Goal: Task Accomplishment & Management: Use online tool/utility

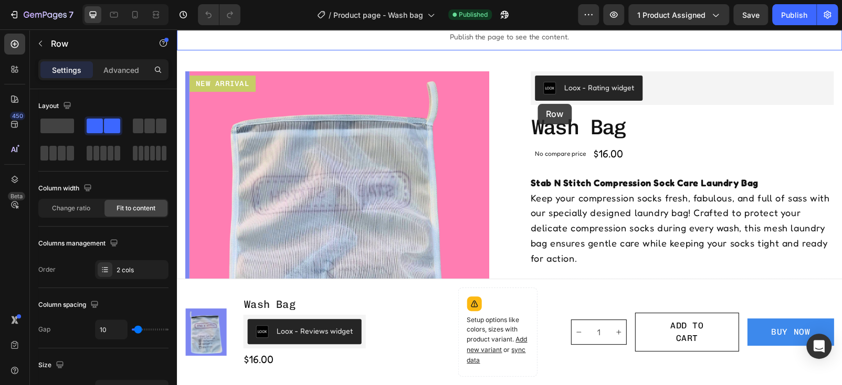
scroll to position [18, 0]
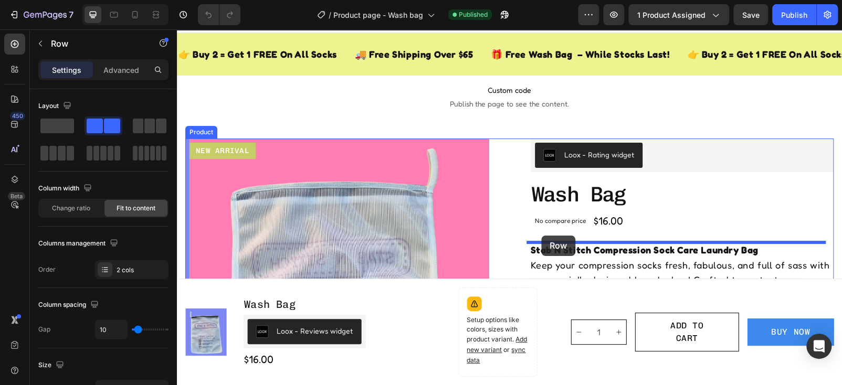
drag, startPoint x: 542, startPoint y: 217, endPoint x: 541, endPoint y: 236, distance: 18.4
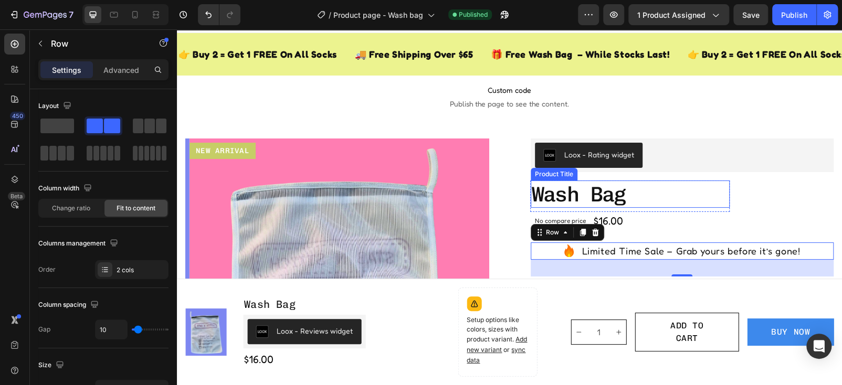
click at [667, 188] on h1 "wash bag" at bounding box center [630, 194] width 199 height 27
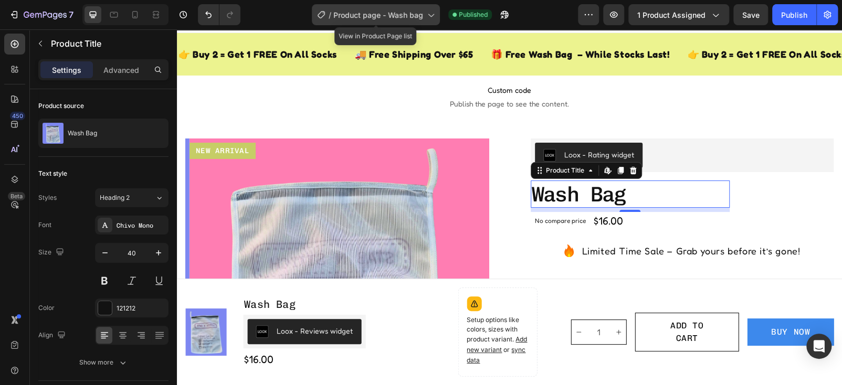
click at [428, 16] on icon at bounding box center [430, 14] width 10 height 10
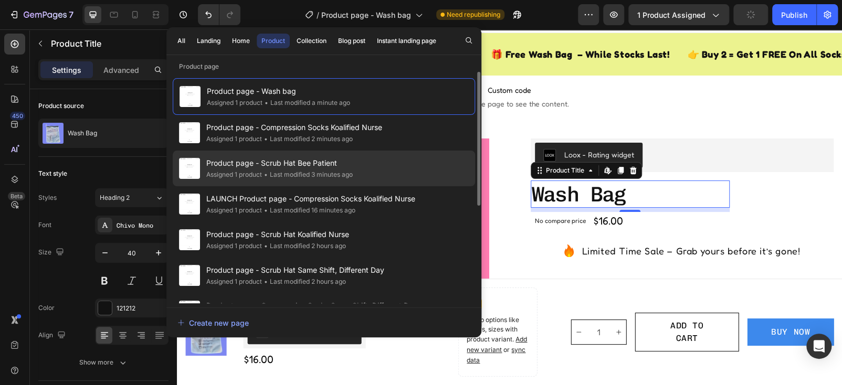
click at [337, 177] on div "• Last modified 3 minutes ago" at bounding box center [307, 175] width 91 height 10
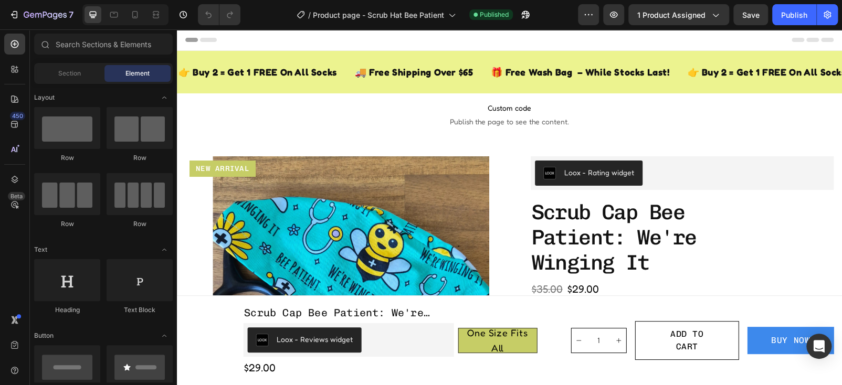
radio input "false"
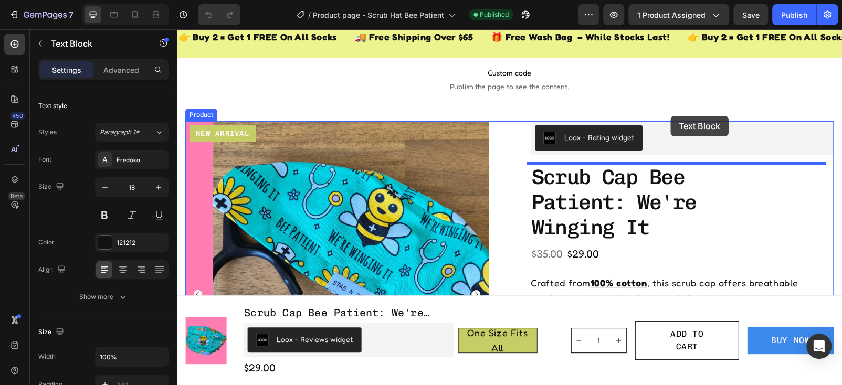
scroll to position [28, 0]
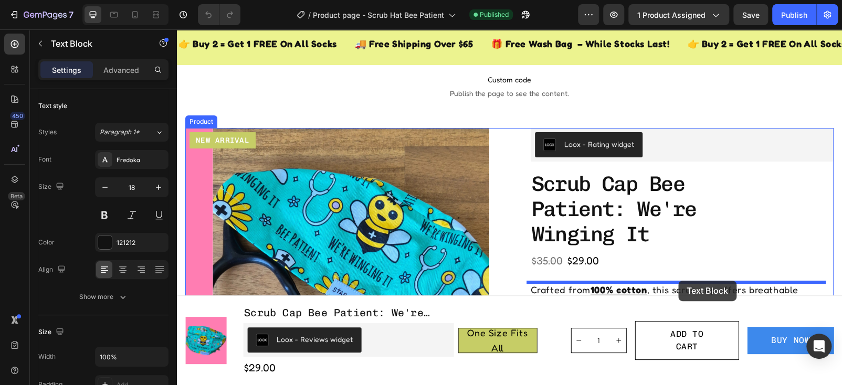
drag, startPoint x: 691, startPoint y: 247, endPoint x: 678, endPoint y: 281, distance: 36.1
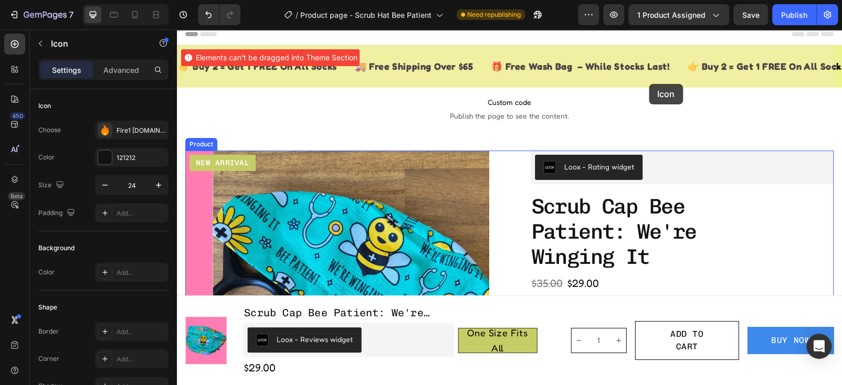
scroll to position [0, 0]
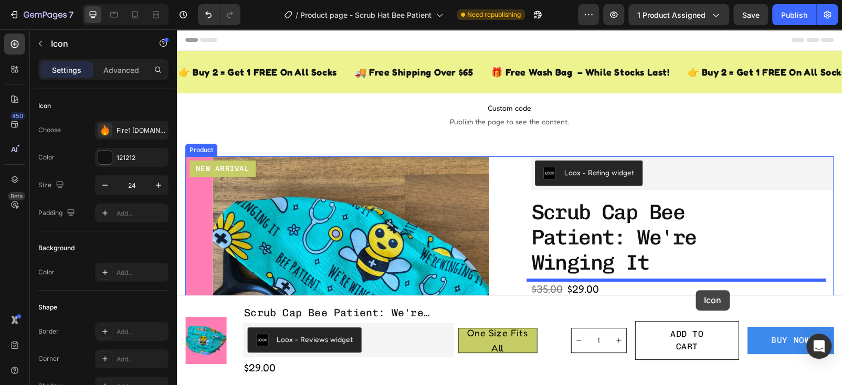
drag, startPoint x: 630, startPoint y: 177, endPoint x: 695, endPoint y: 290, distance: 130.3
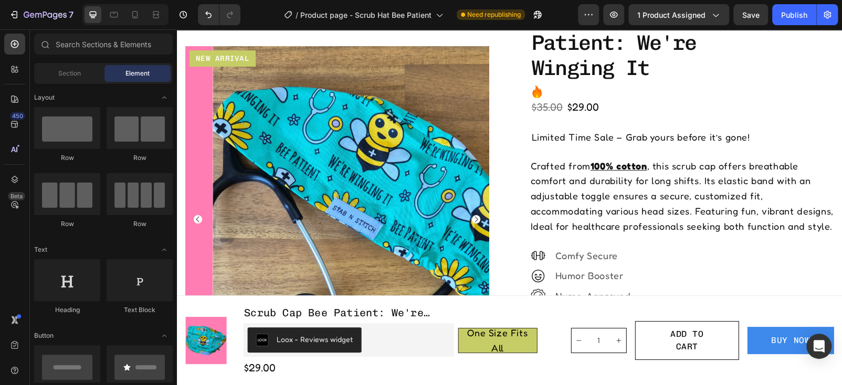
scroll to position [217, 0]
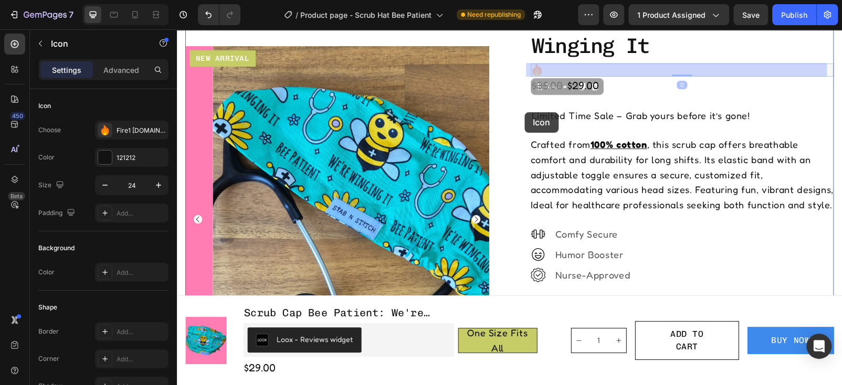
drag, startPoint x: 518, startPoint y: 71, endPoint x: 524, endPoint y: 112, distance: 41.4
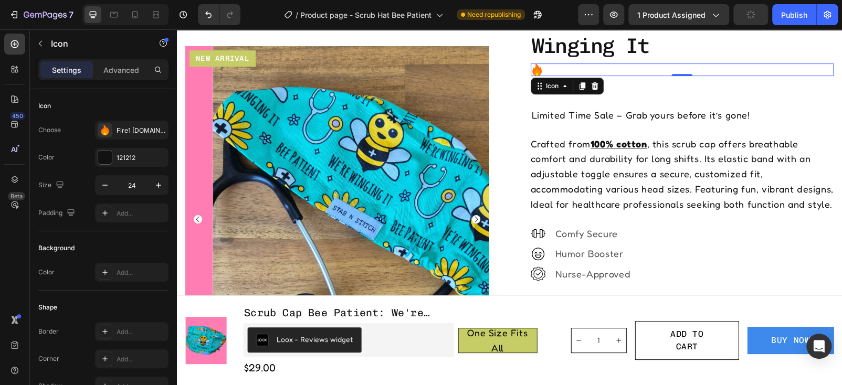
click at [546, 66] on div "Icon 0" at bounding box center [682, 70] width 306 height 13
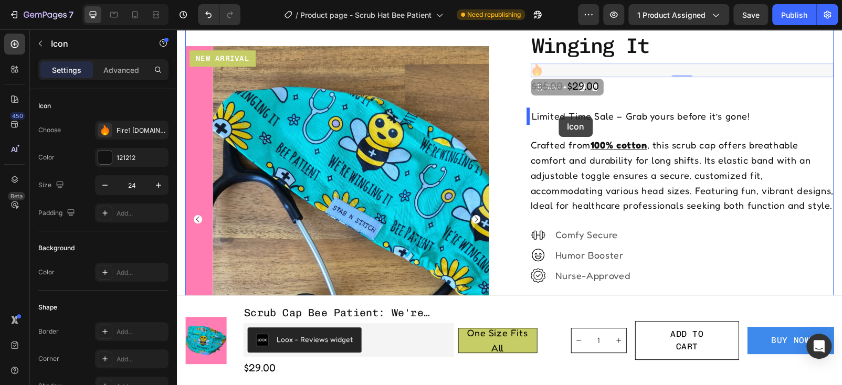
drag, startPoint x: 546, startPoint y: 66, endPoint x: 559, endPoint y: 117, distance: 52.0
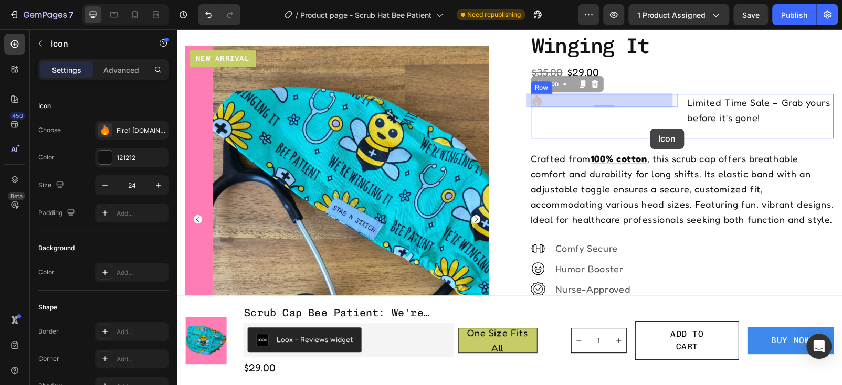
drag, startPoint x: 603, startPoint y: 101, endPoint x: 650, endPoint y: 129, distance: 54.8
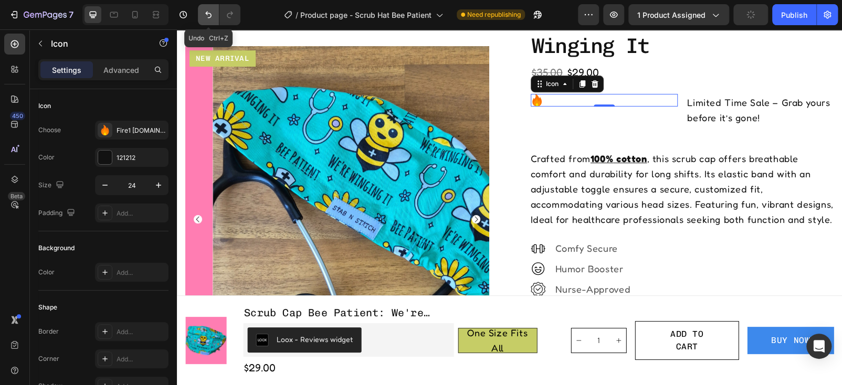
click at [207, 12] on icon "Undo/Redo" at bounding box center [208, 14] width 10 height 10
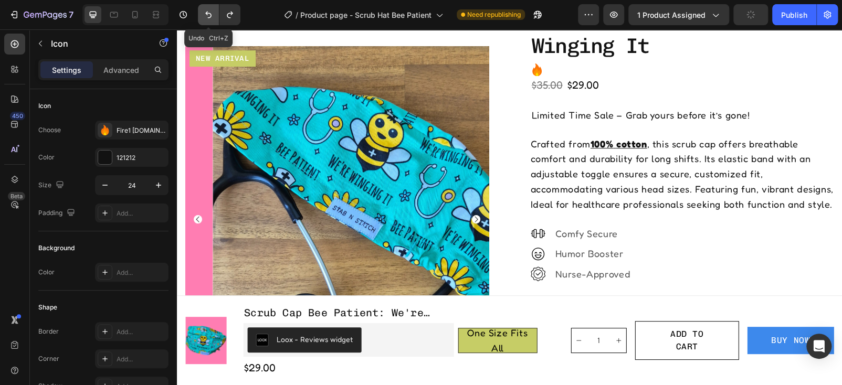
click at [207, 12] on icon "Undo/Redo" at bounding box center [208, 14] width 10 height 10
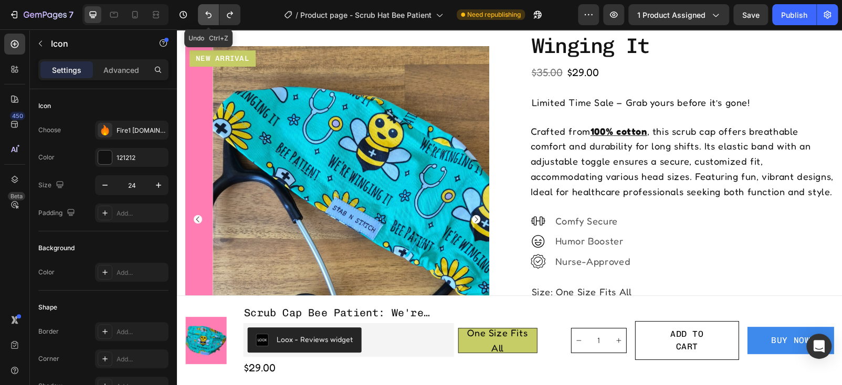
click at [207, 12] on icon "Undo/Redo" at bounding box center [208, 14] width 10 height 10
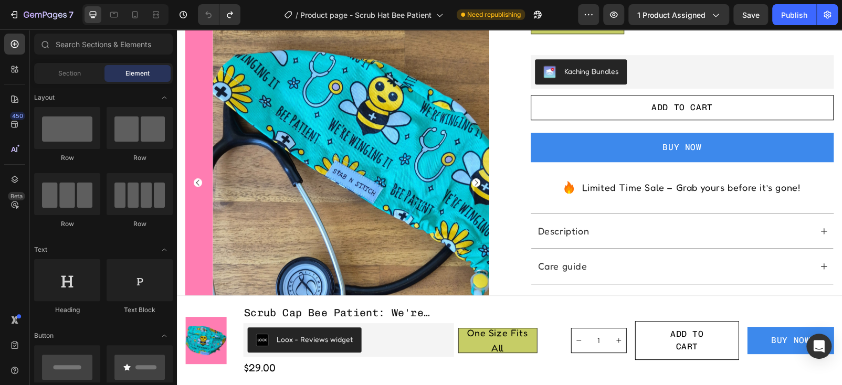
scroll to position [601, 0]
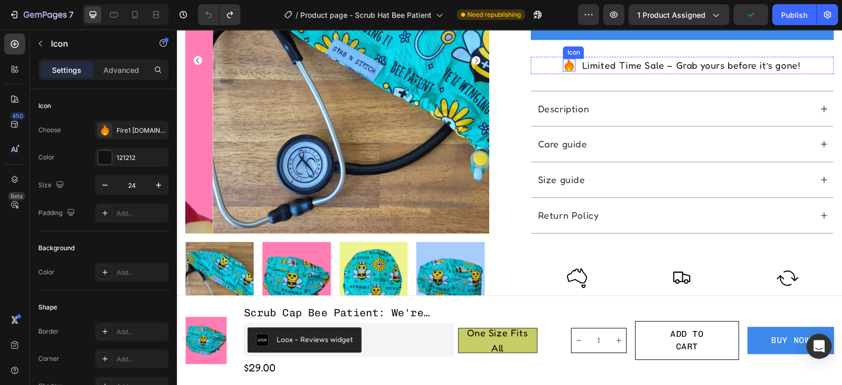
click at [564, 72] on div "Icon" at bounding box center [569, 65] width 13 height 13
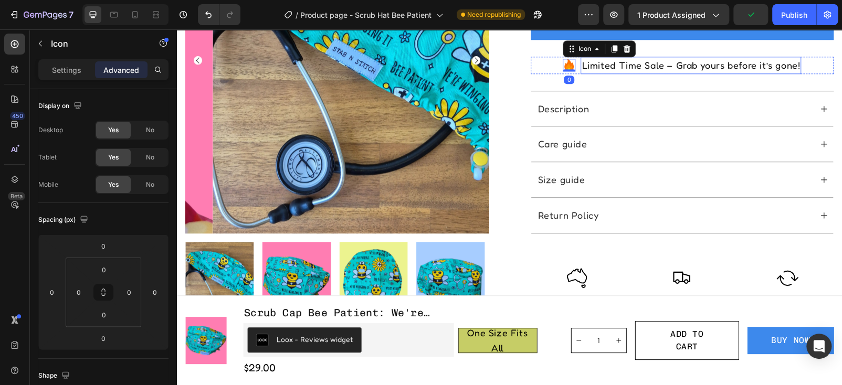
click at [608, 73] on p "Limited Time Sale – Grab yours before it’s gone!" at bounding box center [691, 65] width 218 height 15
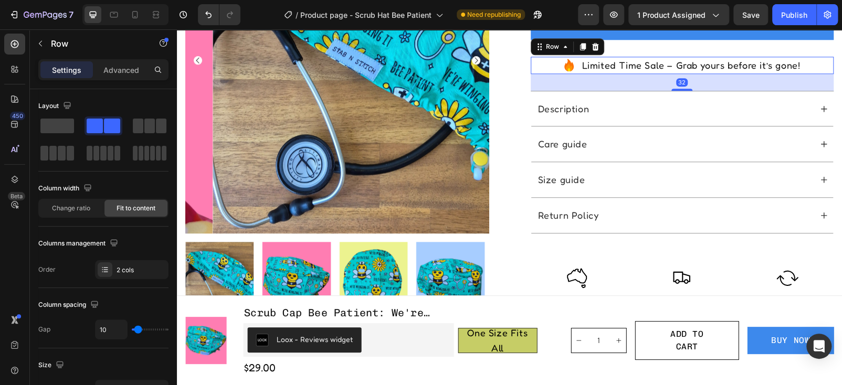
click at [555, 74] on div "Icon Limited Time Sale – Grab yours before it’s gone! Text Block Row 32" at bounding box center [682, 65] width 303 height 17
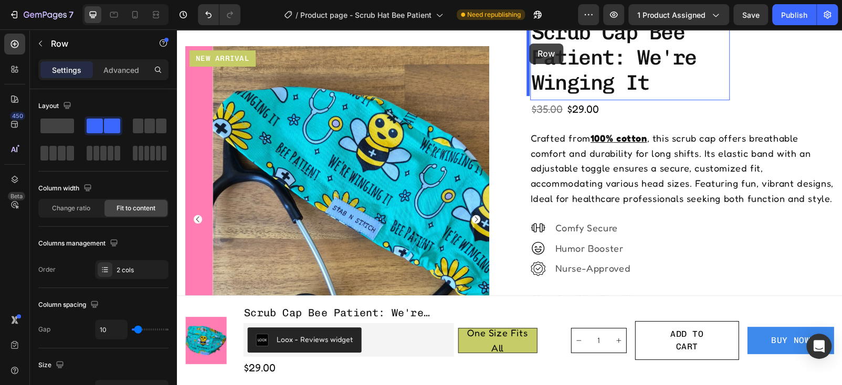
scroll to position [124, 0]
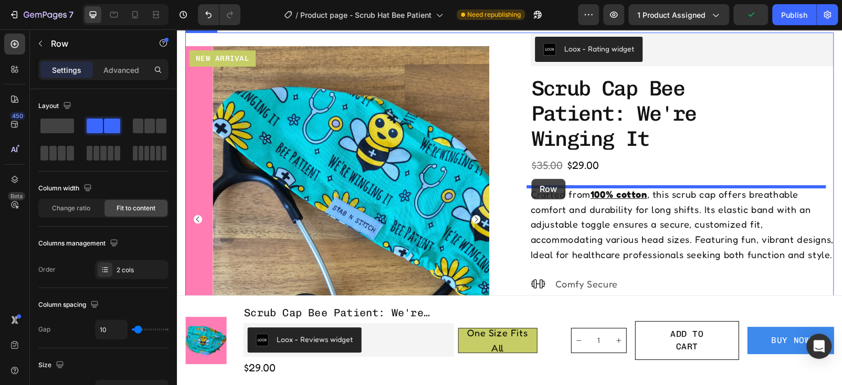
drag, startPoint x: 555, startPoint y: 79, endPoint x: 531, endPoint y: 179, distance: 102.6
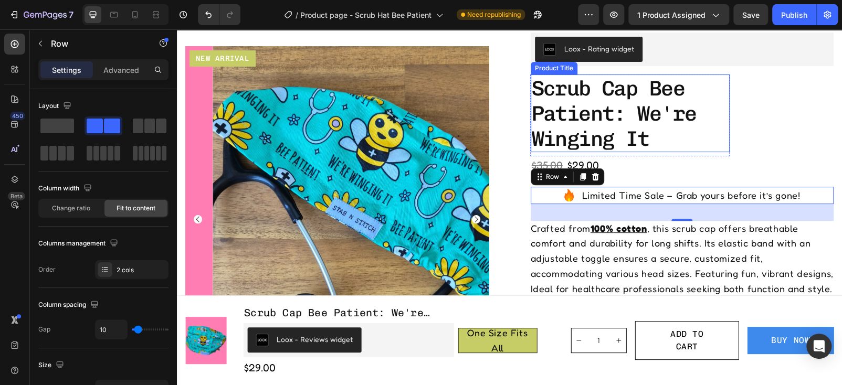
click at [663, 151] on h1 "scrub cap bee patient: we're winging it" at bounding box center [630, 114] width 199 height 78
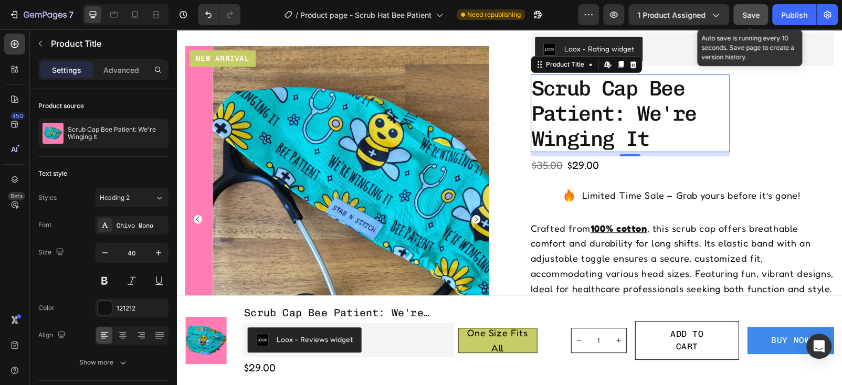
click at [749, 17] on span "Save" at bounding box center [750, 14] width 17 height 9
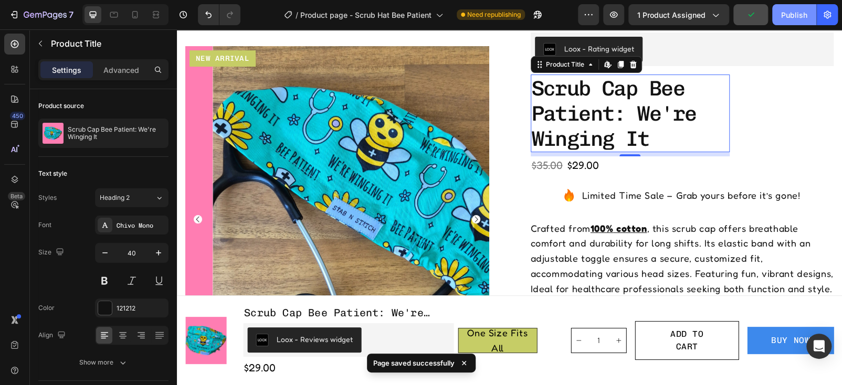
click at [794, 21] on button "Publish" at bounding box center [794, 14] width 44 height 21
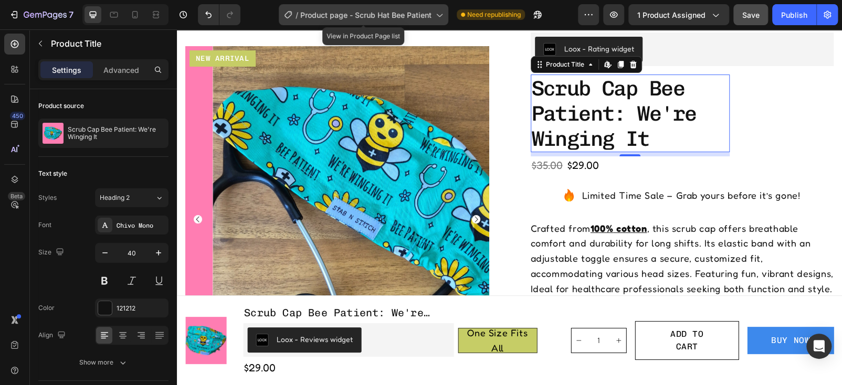
click at [439, 13] on icon at bounding box center [439, 14] width 10 height 10
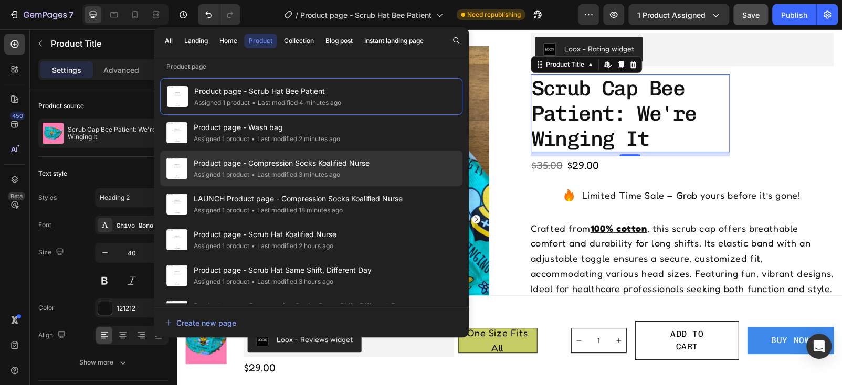
click at [337, 180] on div "• Last modified 3 minutes ago" at bounding box center [294, 175] width 91 height 10
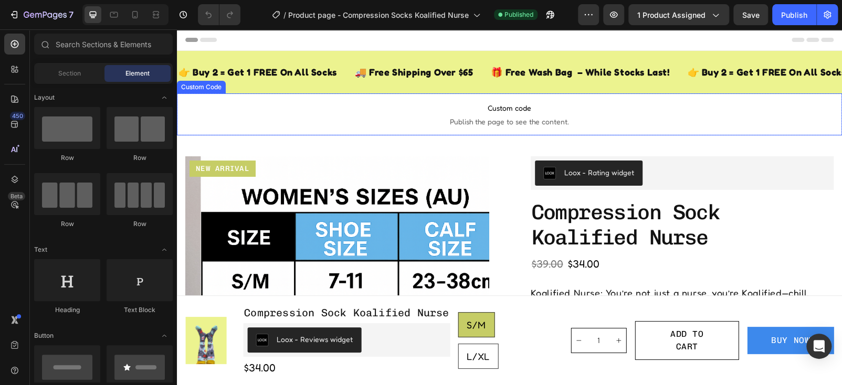
radio input "false"
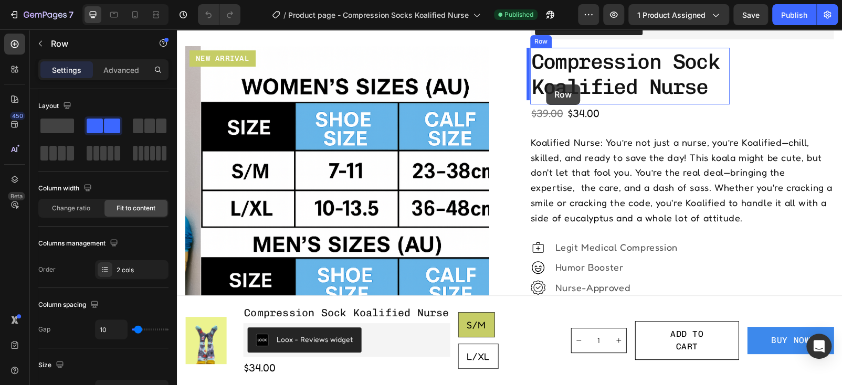
scroll to position [122, 0]
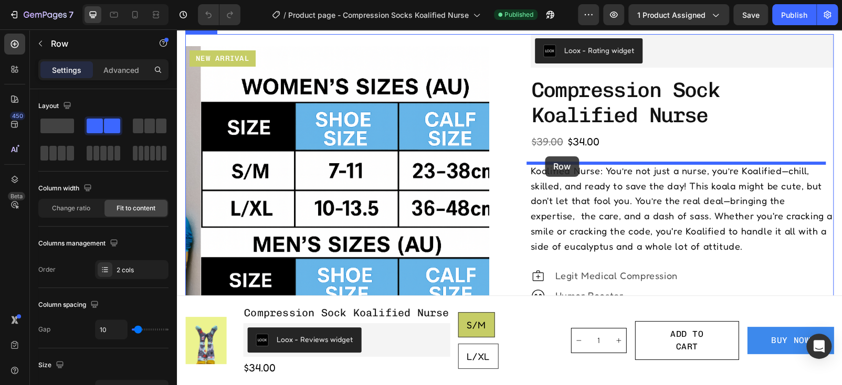
drag, startPoint x: 550, startPoint y: 247, endPoint x: 545, endPoint y: 156, distance: 90.5
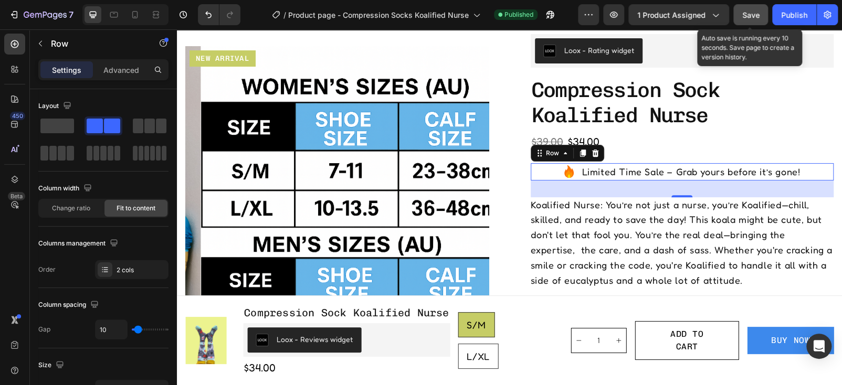
click at [745, 14] on span "Save" at bounding box center [750, 14] width 17 height 9
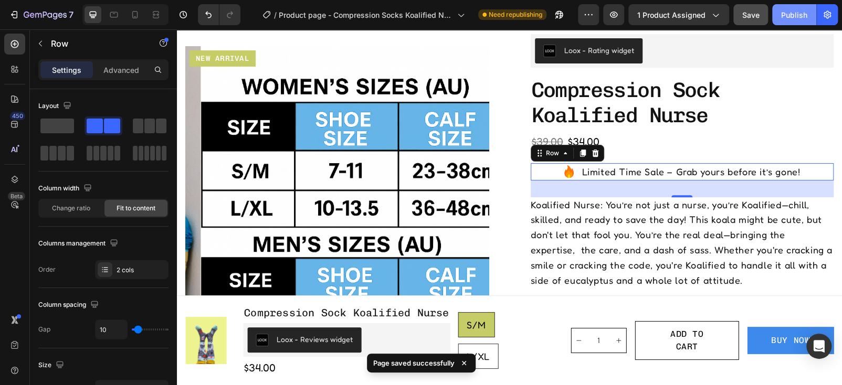
click at [780, 14] on button "Publish" at bounding box center [794, 14] width 44 height 21
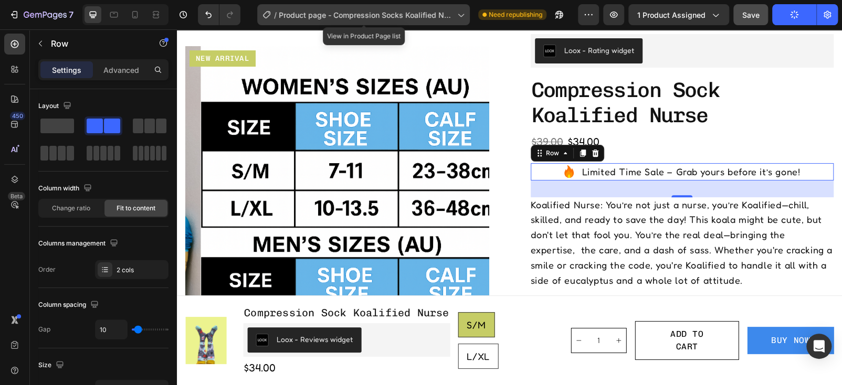
click at [429, 22] on div "/ Product page - Compression Socks Koalified Nurse" at bounding box center [363, 14] width 213 height 21
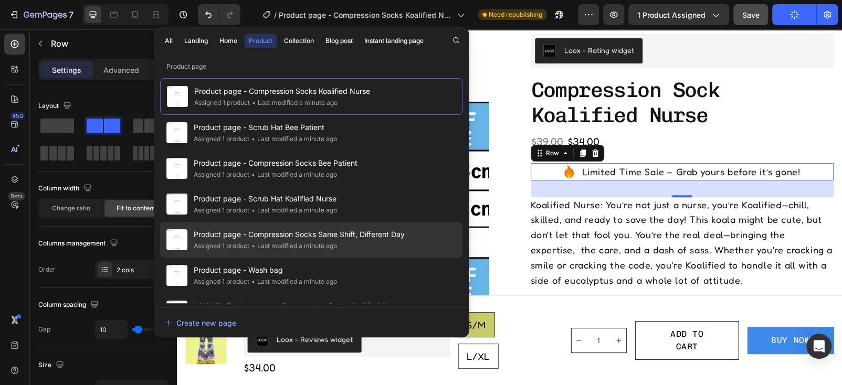
click at [404, 236] on span "Product page - Compression Socks Same Shift, Different Day" at bounding box center [299, 234] width 211 height 13
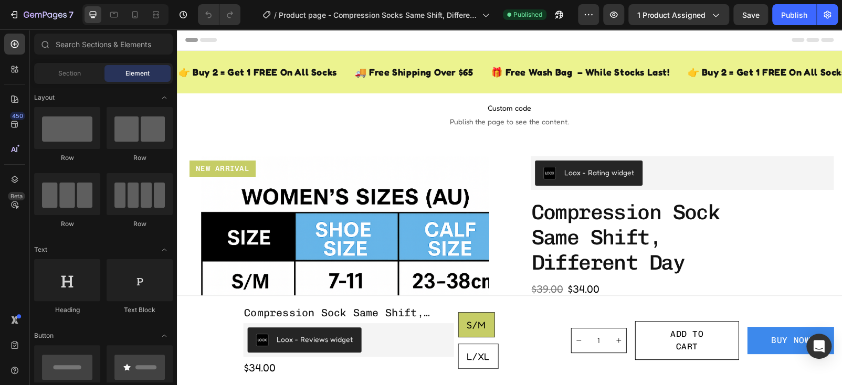
radio input "true"
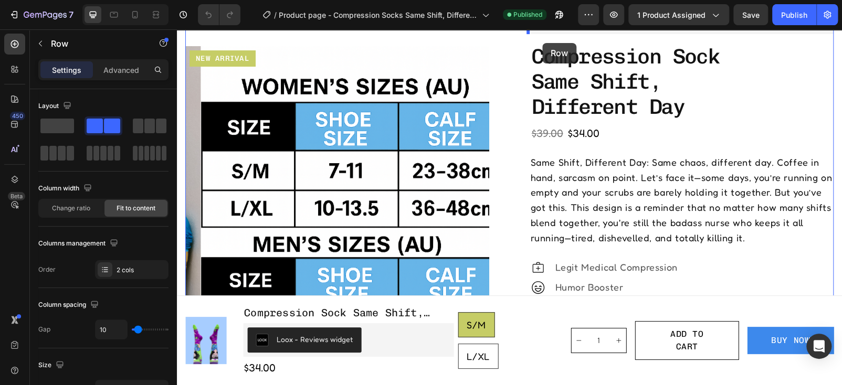
scroll to position [117, 0]
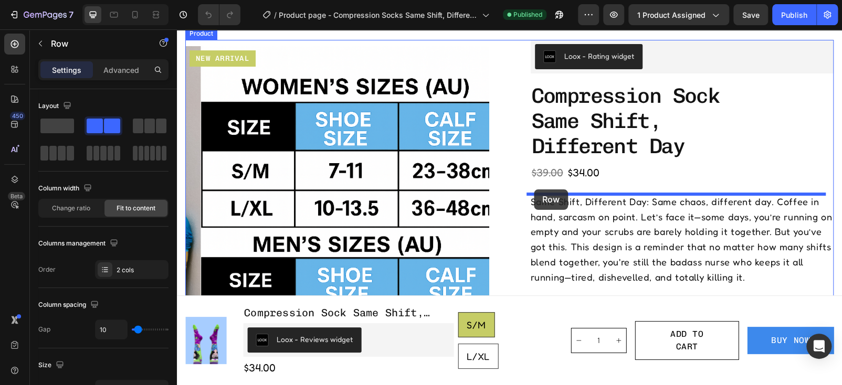
drag, startPoint x: 548, startPoint y: 234, endPoint x: 534, endPoint y: 190, distance: 46.3
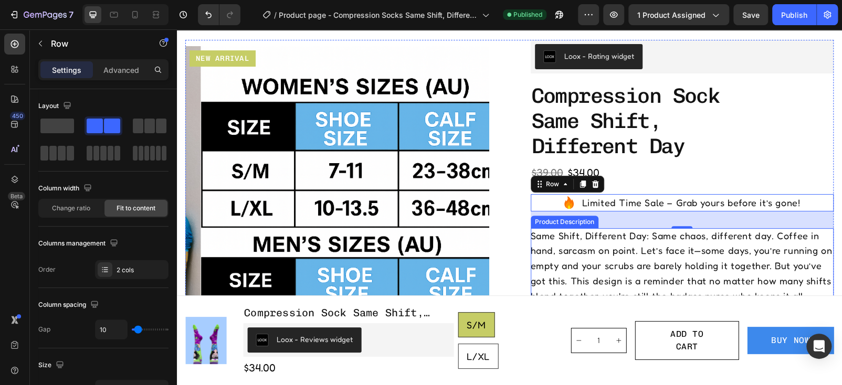
click at [545, 248] on p "Same Shift, Different Day: Same chaos, different day. Coffee in hand, sarcasm o…" at bounding box center [682, 273] width 302 height 87
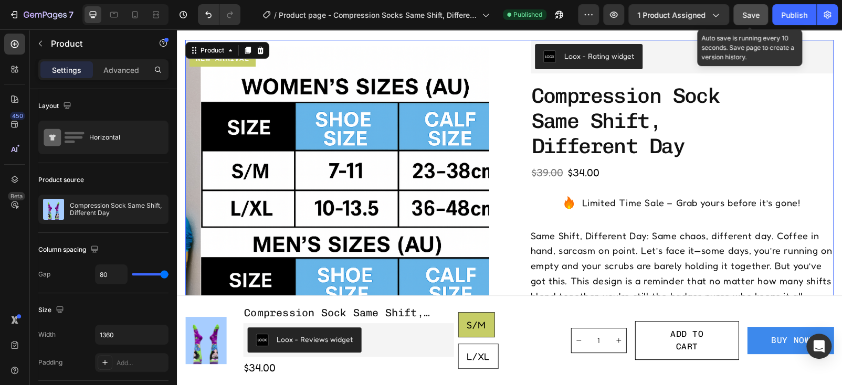
click at [754, 12] on span "Save" at bounding box center [750, 14] width 17 height 9
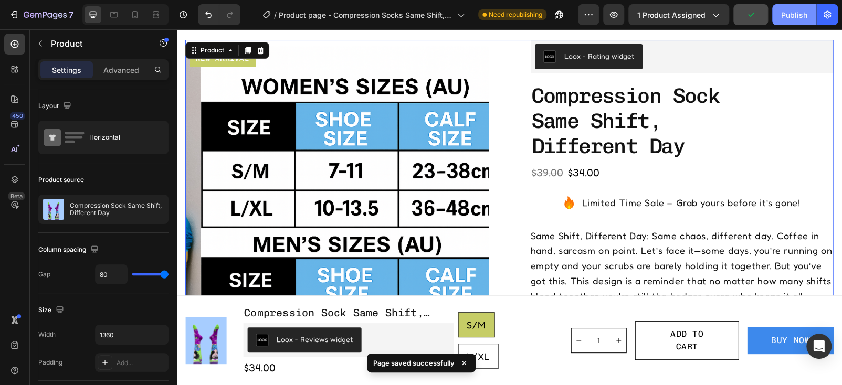
click at [790, 18] on div "Publish" at bounding box center [794, 14] width 26 height 11
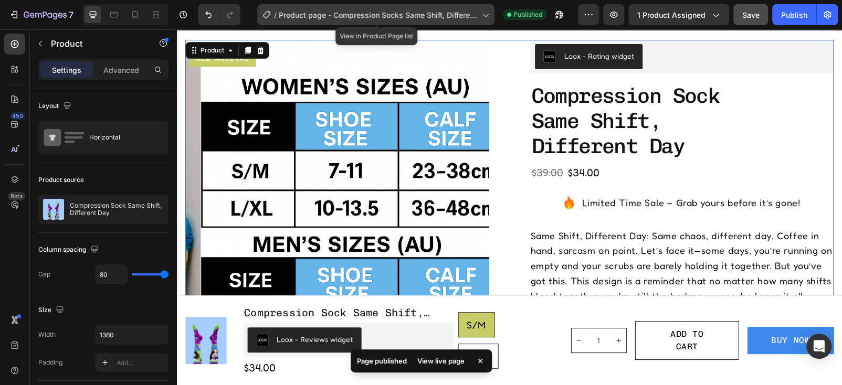
click at [460, 14] on span "Product page - Compression Socks Same Shift, Different Day" at bounding box center [378, 14] width 199 height 11
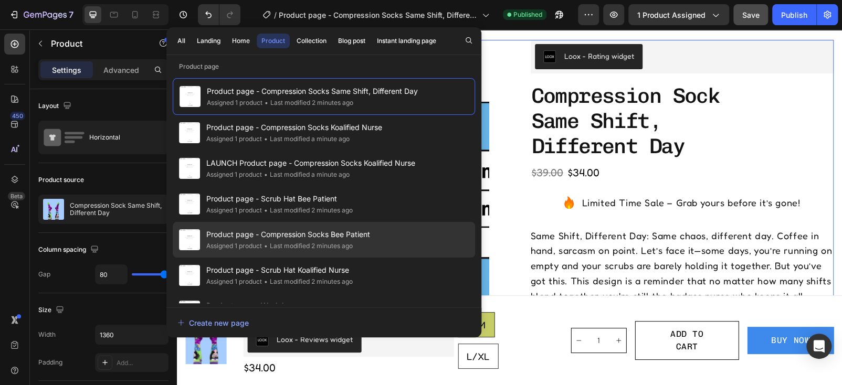
click at [387, 239] on div "Product page - Compression Socks Bee Patient Assigned 1 product • Last modified…" at bounding box center [324, 240] width 302 height 36
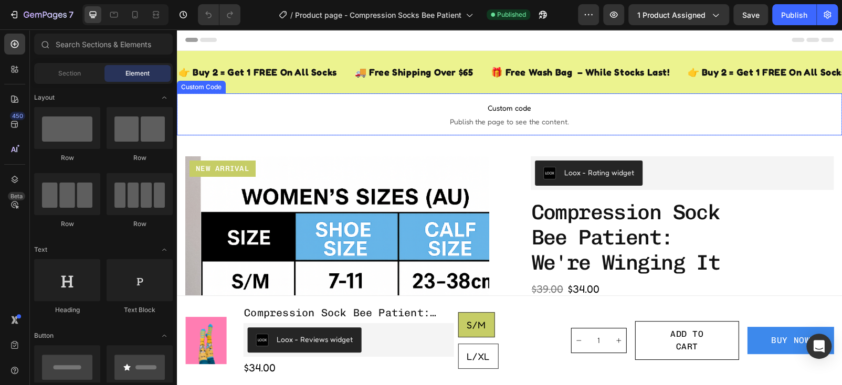
radio input "false"
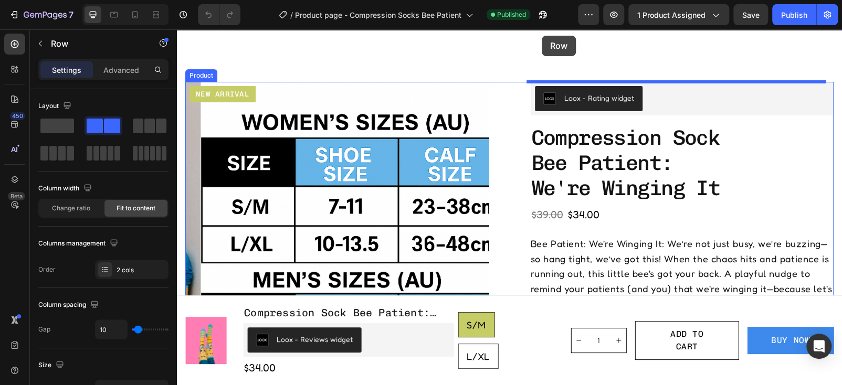
scroll to position [33, 0]
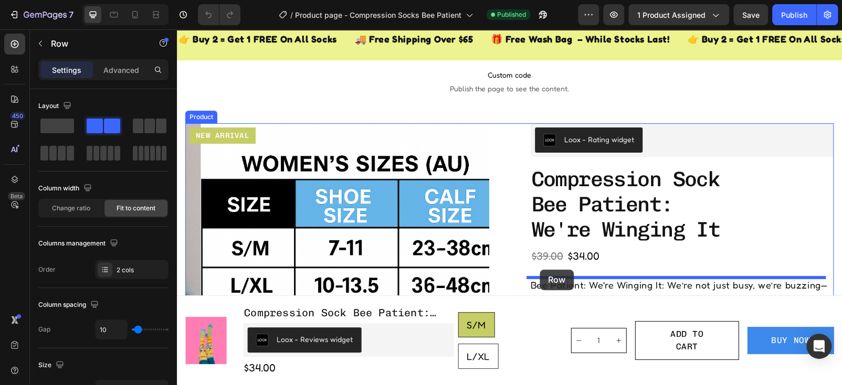
drag, startPoint x: 544, startPoint y: 259, endPoint x: 540, endPoint y: 270, distance: 11.3
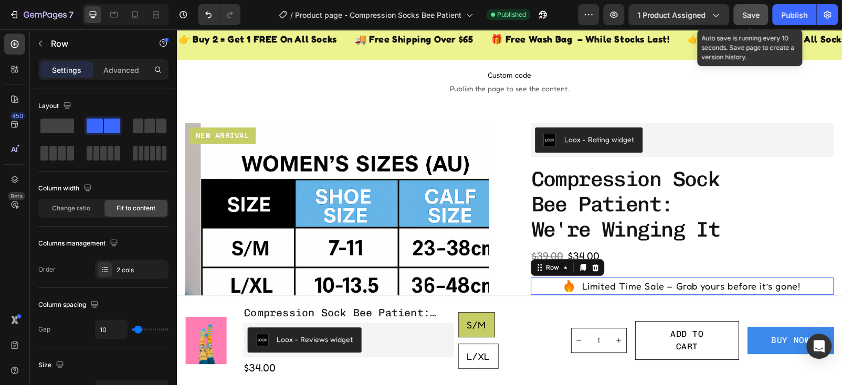
click at [750, 10] on span "Save" at bounding box center [750, 14] width 17 height 9
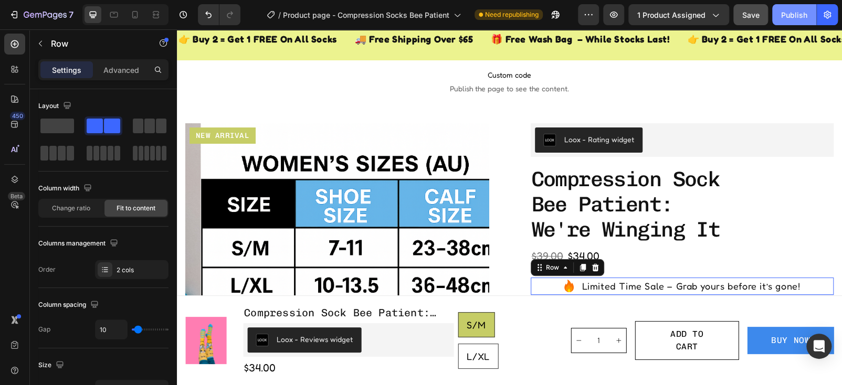
click at [787, 12] on div "Publish" at bounding box center [794, 14] width 26 height 11
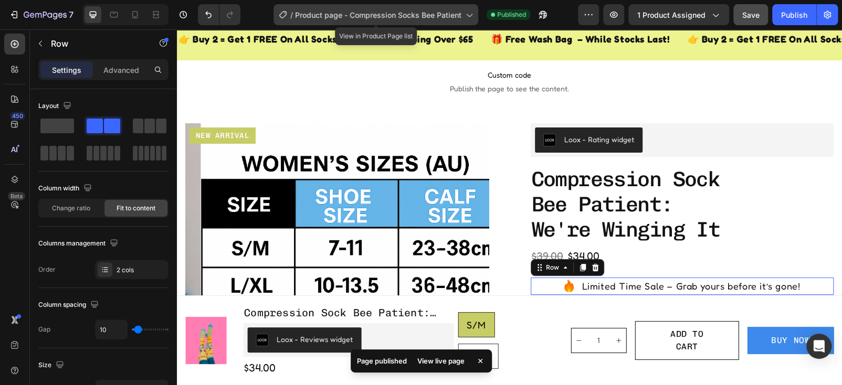
click at [465, 13] on icon at bounding box center [469, 14] width 10 height 10
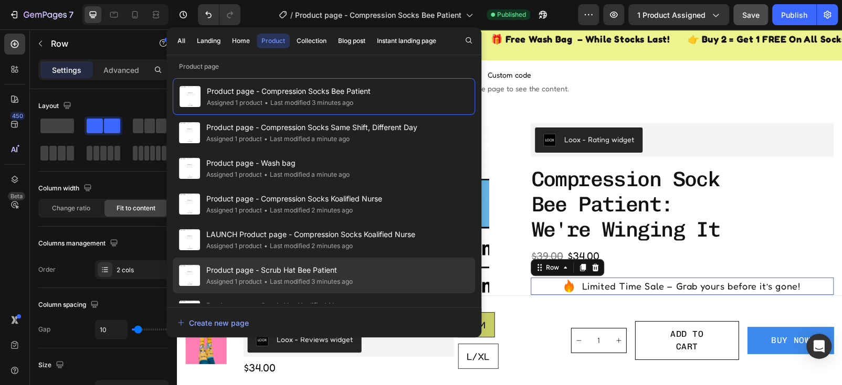
click at [421, 283] on div "Product page - Scrub Hat Bee Patient Assigned 1 product • Last modified 3 minut…" at bounding box center [324, 276] width 302 height 36
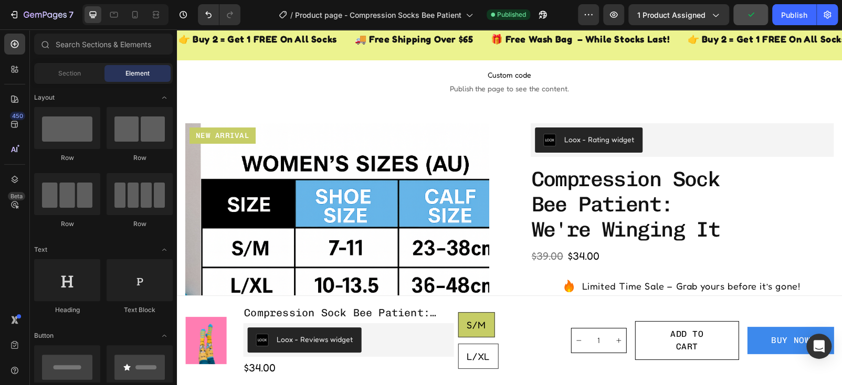
scroll to position [0, 0]
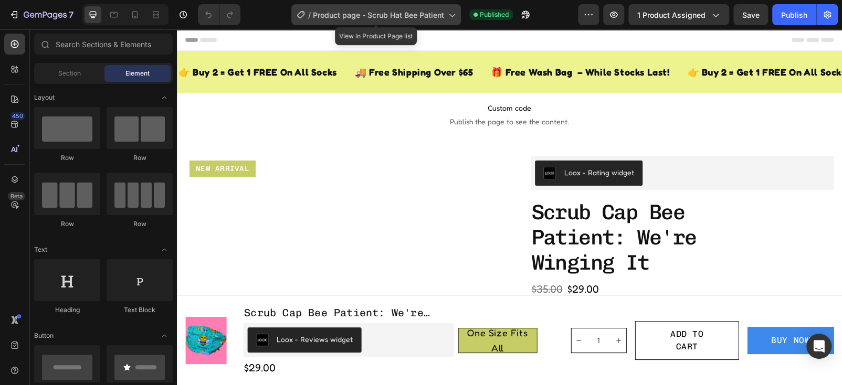
radio input "false"
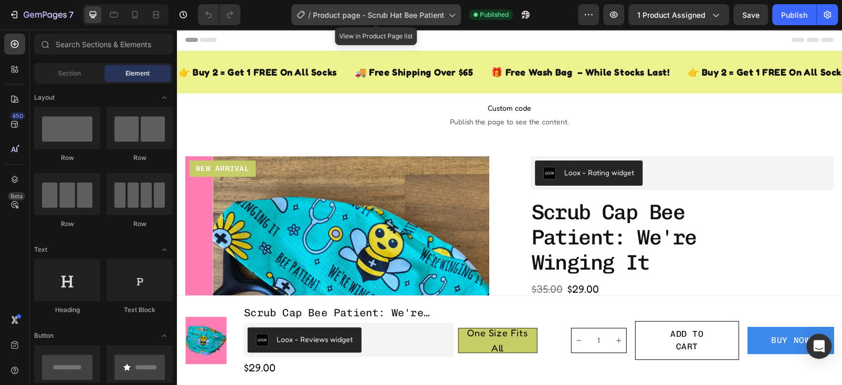
click at [448, 18] on icon at bounding box center [451, 14] width 10 height 10
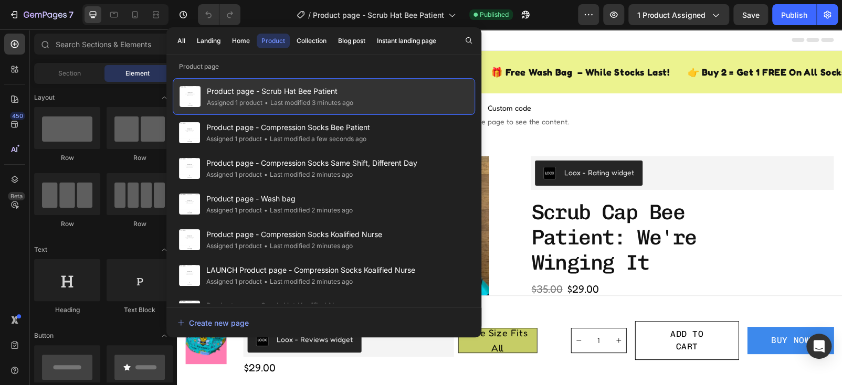
click at [383, 100] on div "Product page - Scrub Hat Bee Patient Assigned 1 product • Last modified 3 minut…" at bounding box center [324, 96] width 302 height 37
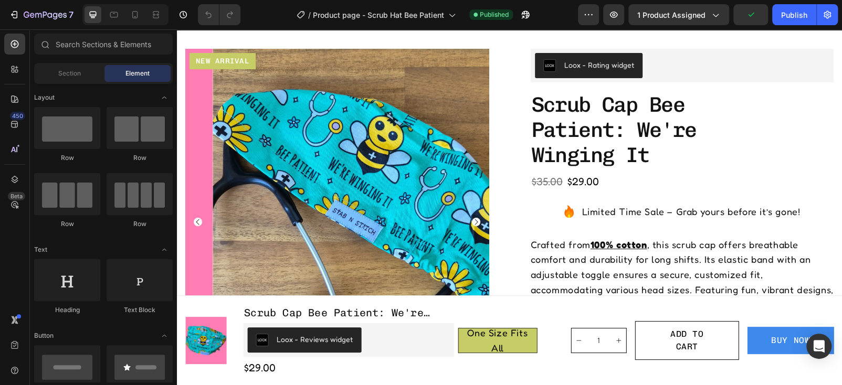
scroll to position [103, 0]
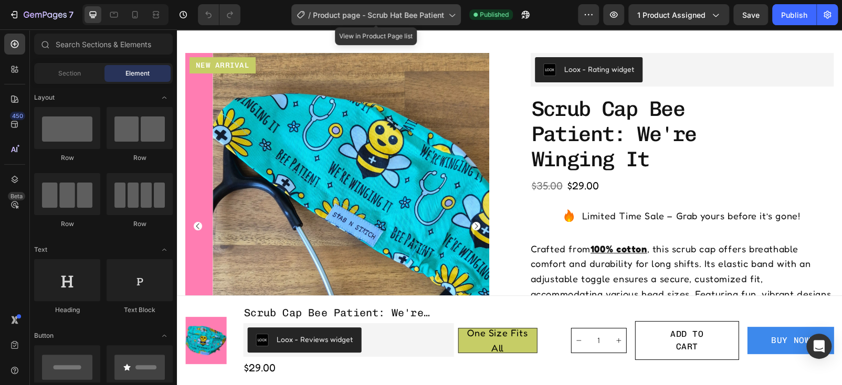
click at [450, 16] on icon at bounding box center [451, 14] width 10 height 10
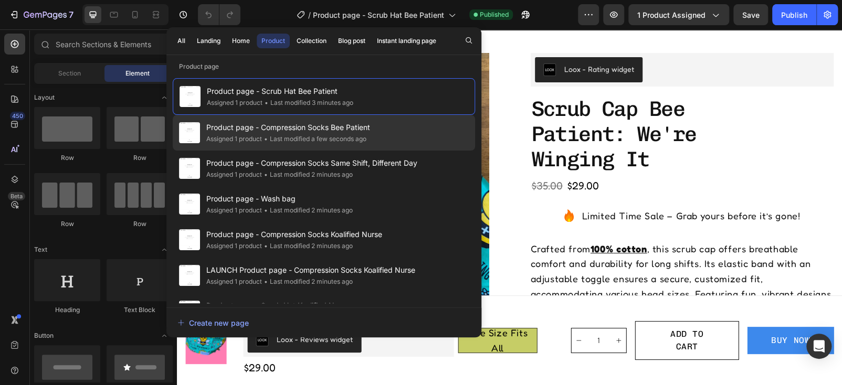
click at [376, 134] on div "Product page - Compression Socks Bee Patient Assigned 1 product • Last modified…" at bounding box center [324, 133] width 302 height 36
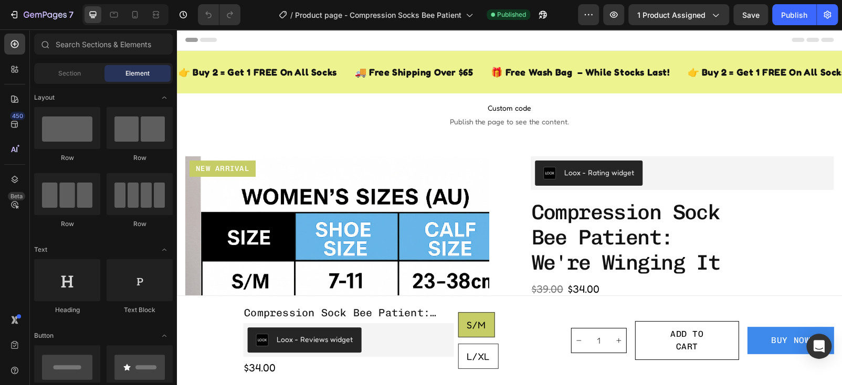
radio input "false"
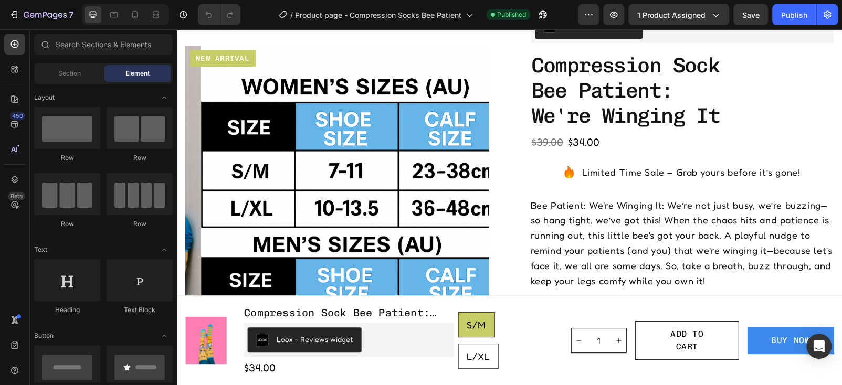
scroll to position [155, 0]
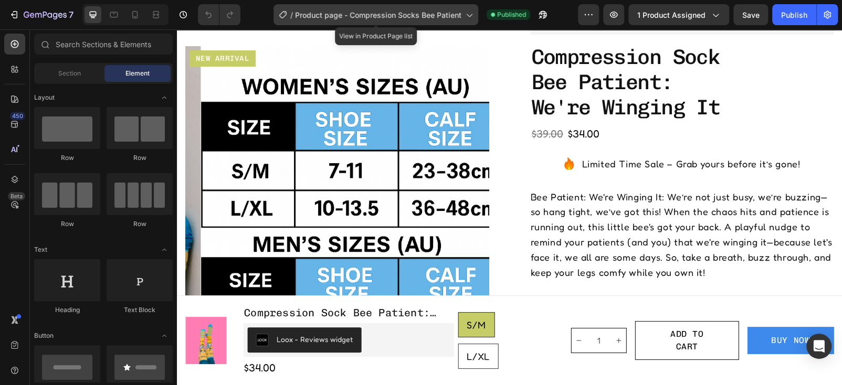
click at [475, 13] on div "/ Product page - Compression Socks Bee Patient" at bounding box center [376, 14] width 205 height 21
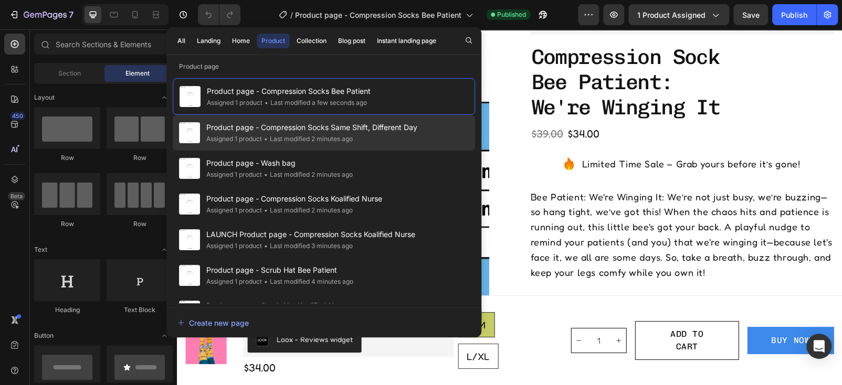
click at [400, 124] on span "Product page - Compression Socks Same Shift, Different Day" at bounding box center [311, 127] width 211 height 13
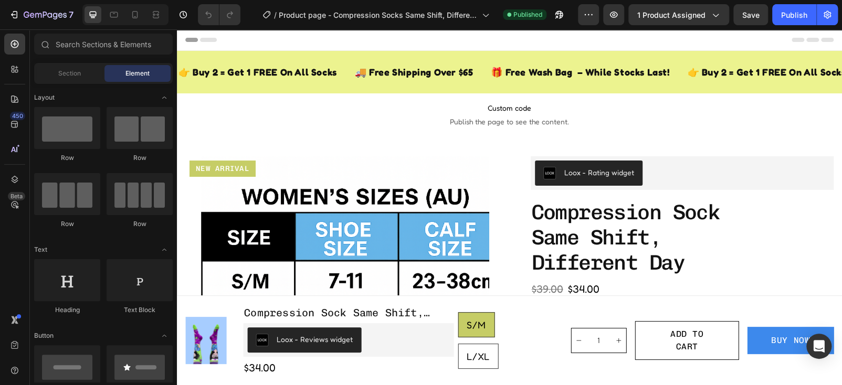
radio input "true"
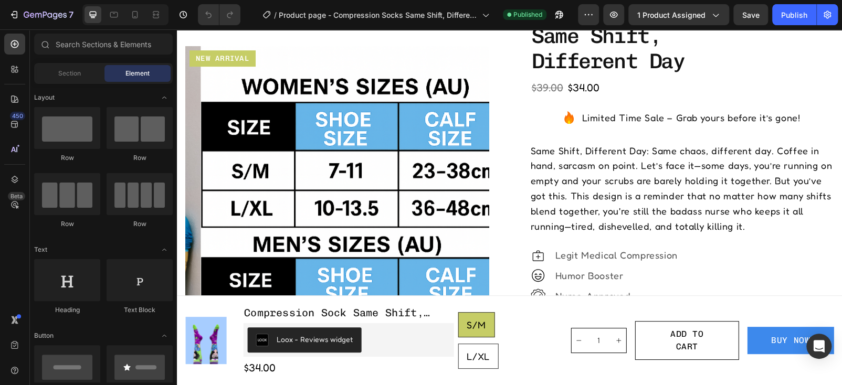
scroll to position [197, 0]
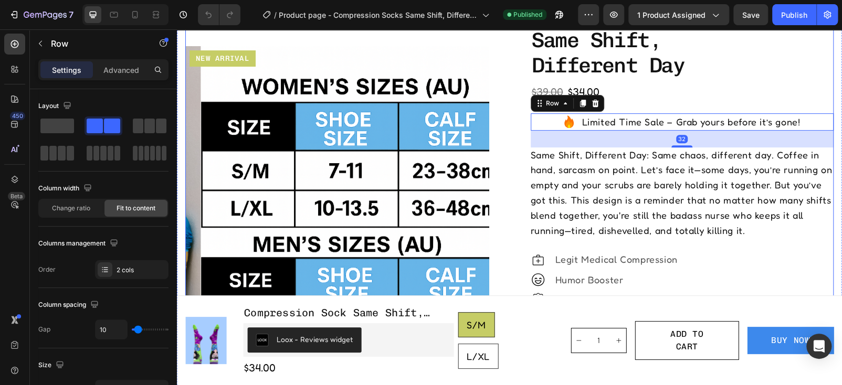
click at [505, 90] on div "Product Images New arrival Text Block Row Row Loox - Rating widget Loox compres…" at bounding box center [509, 348] width 648 height 779
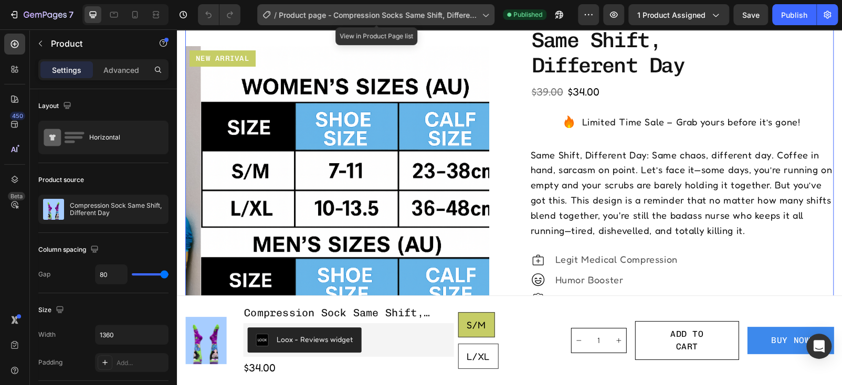
click at [471, 14] on span "Product page - Compression Socks Same Shift, Different Day" at bounding box center [378, 14] width 199 height 11
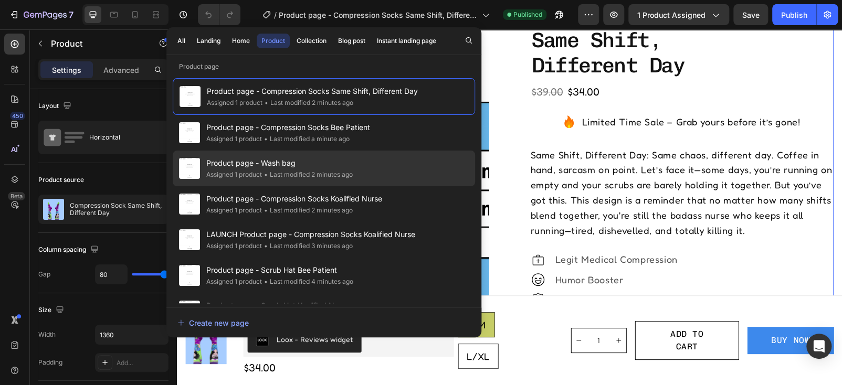
click at [398, 162] on div "Product page - Wash bag Assigned 1 product • Last modified 2 minutes ago" at bounding box center [324, 169] width 302 height 36
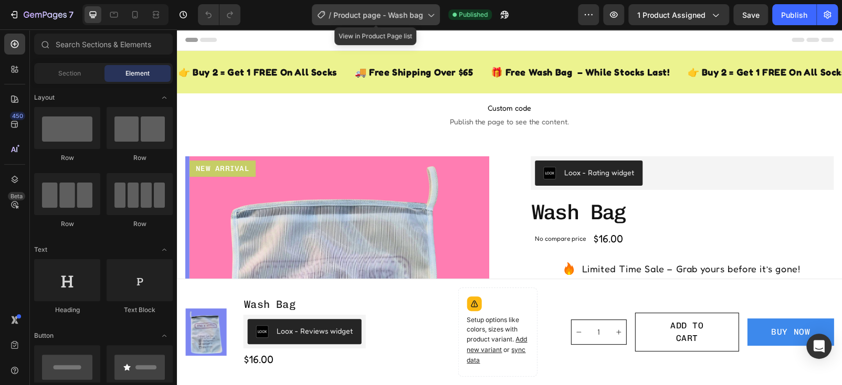
click at [428, 13] on icon at bounding box center [430, 14] width 10 height 10
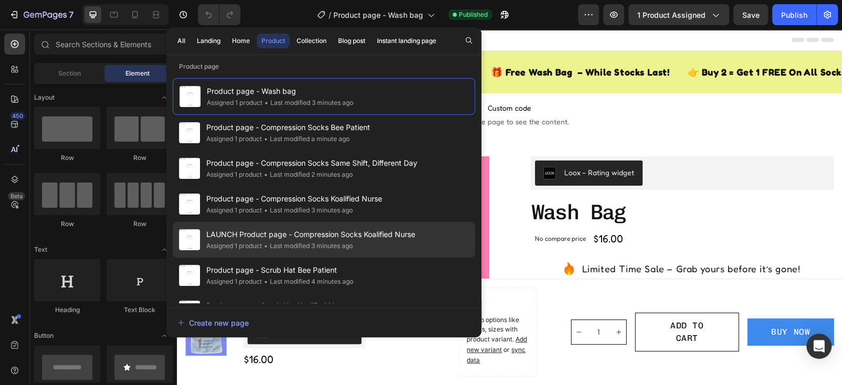
click at [353, 229] on span "LAUNCH Product page - Compression Socks Koalified Nurse" at bounding box center [310, 234] width 209 height 13
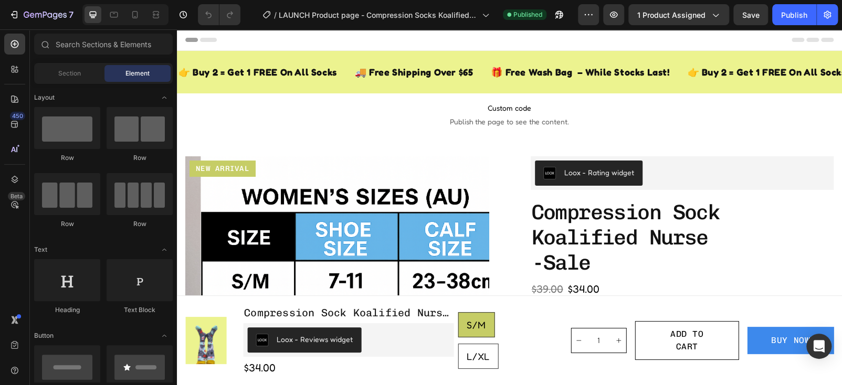
radio input "false"
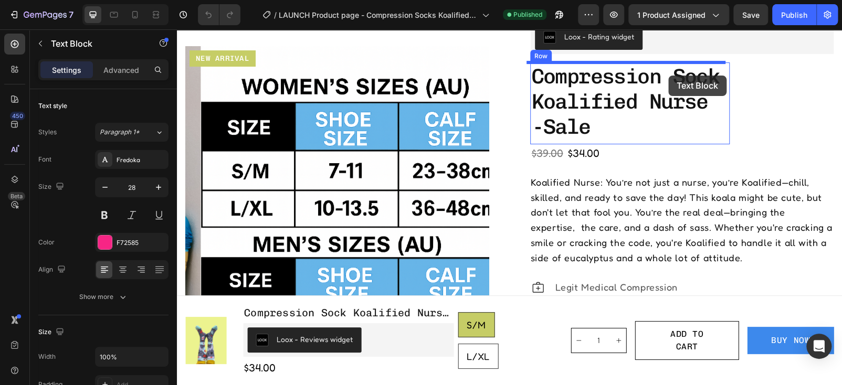
scroll to position [118, 0]
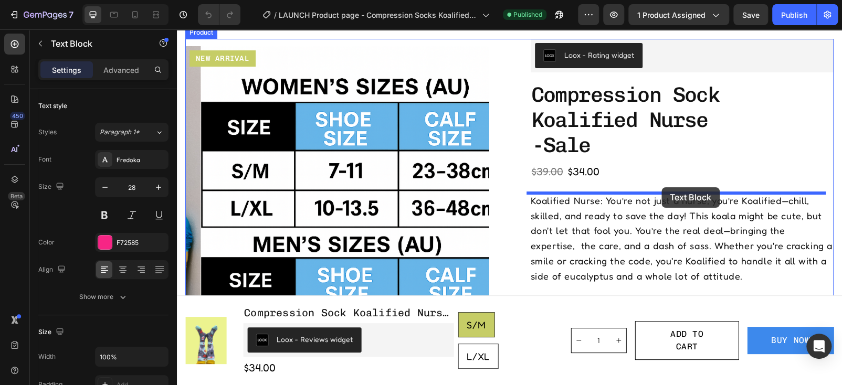
drag, startPoint x: 664, startPoint y: 225, endPoint x: 661, endPoint y: 187, distance: 37.3
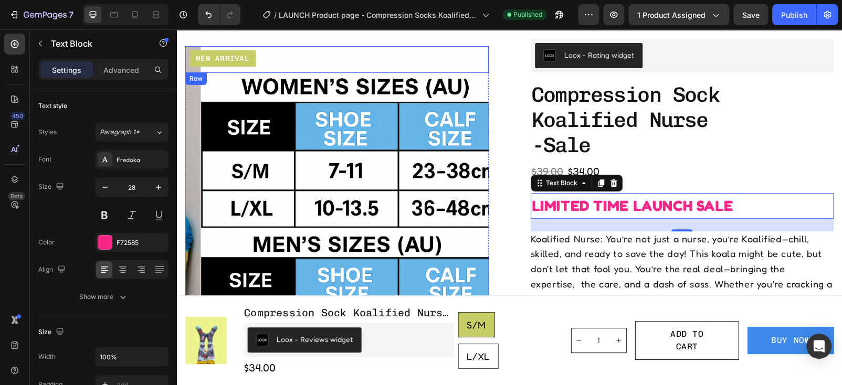
click at [476, 67] on div "New arrival Text Block" at bounding box center [337, 59] width 295 height 18
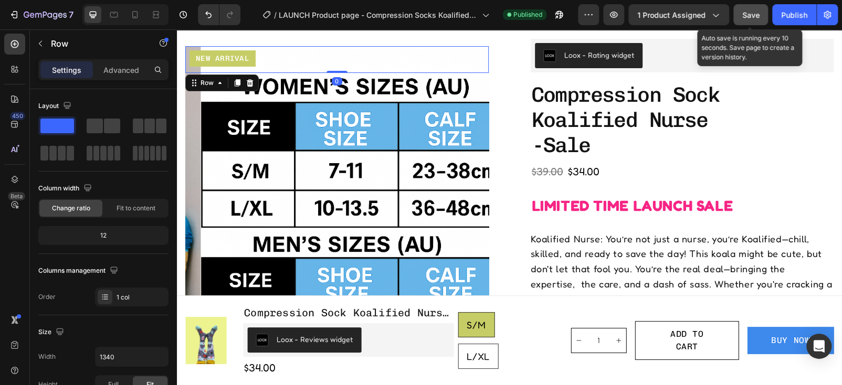
click at [743, 21] on button "Save" at bounding box center [750, 14] width 35 height 21
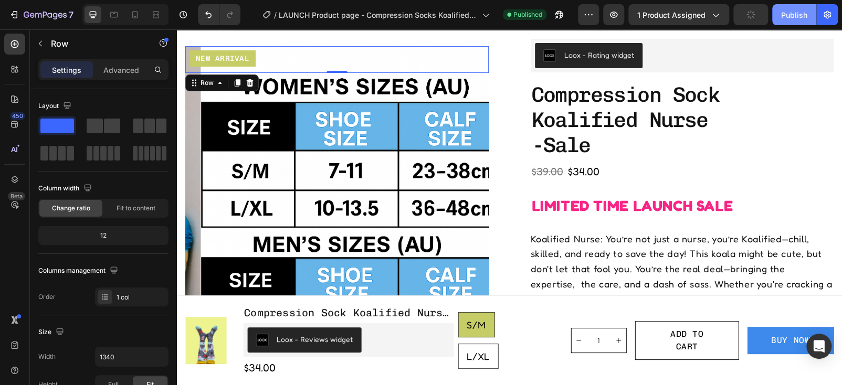
click at [800, 20] on button "Publish" at bounding box center [794, 14] width 44 height 21
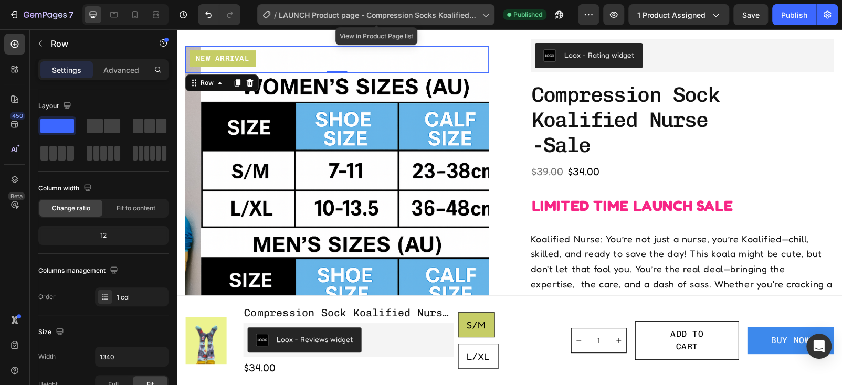
click at [489, 13] on icon at bounding box center [485, 14] width 10 height 10
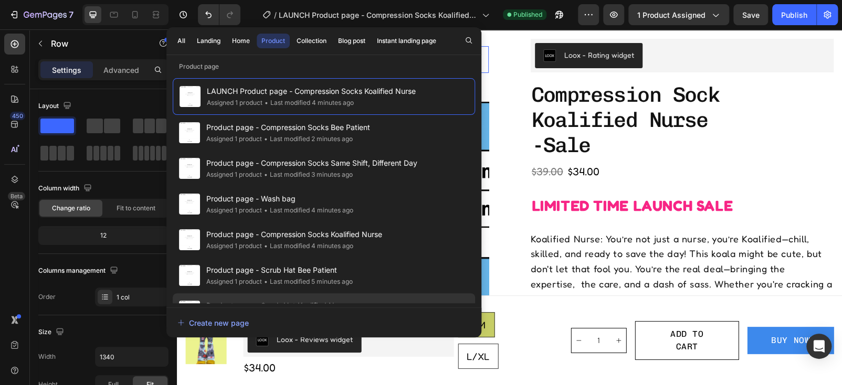
click at [364, 293] on div "Product page - Scrub Hat Koalified Nurse Assigned 1 product • Last modified 5 m…" at bounding box center [324, 311] width 302 height 36
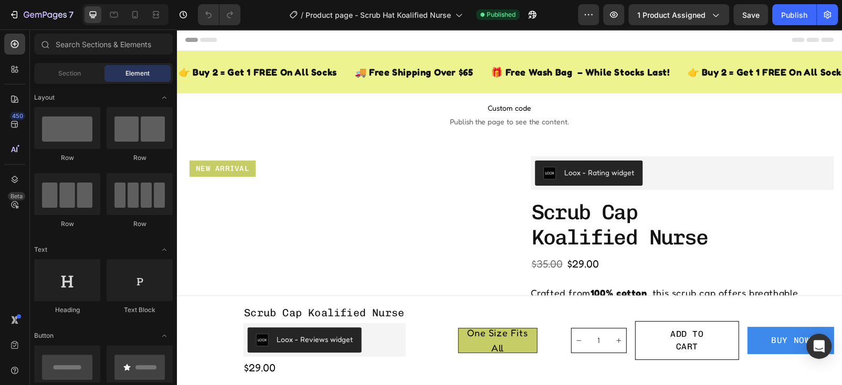
radio input "false"
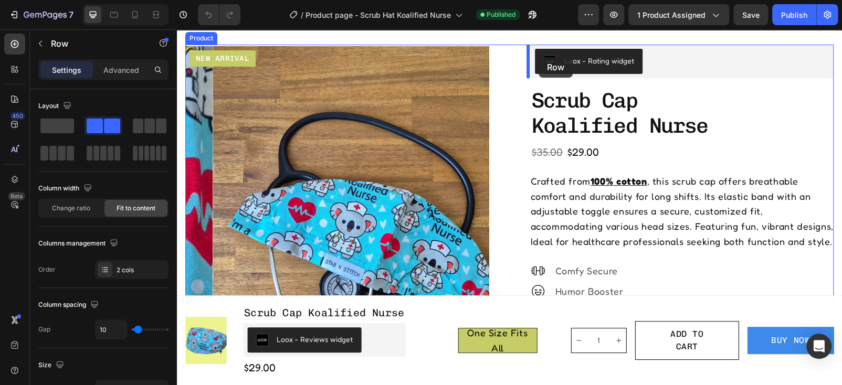
scroll to position [94, 0]
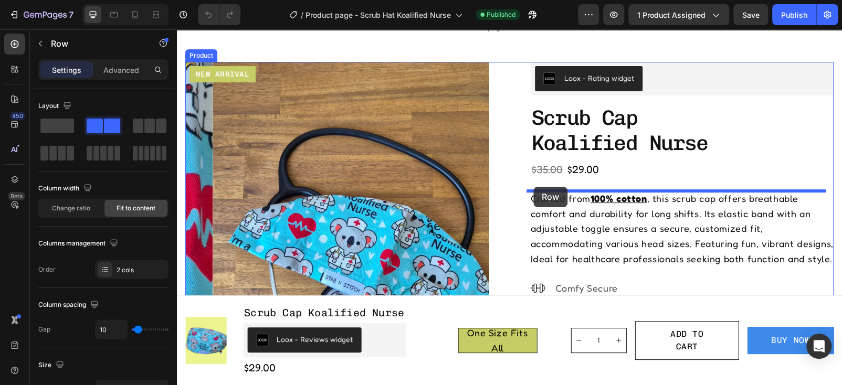
drag, startPoint x: 545, startPoint y: 199, endPoint x: 533, endPoint y: 187, distance: 17.1
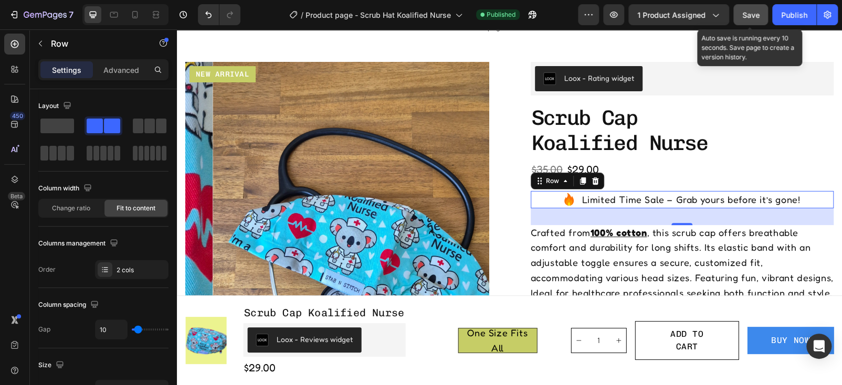
click at [745, 22] on button "Save" at bounding box center [750, 14] width 35 height 21
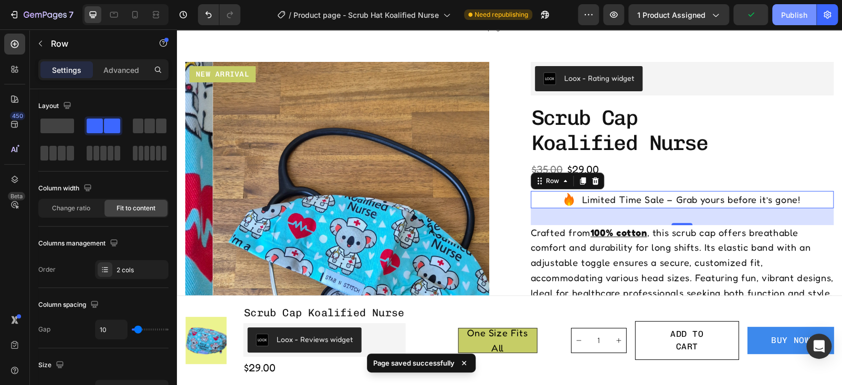
click at [800, 17] on div "Publish" at bounding box center [794, 14] width 26 height 11
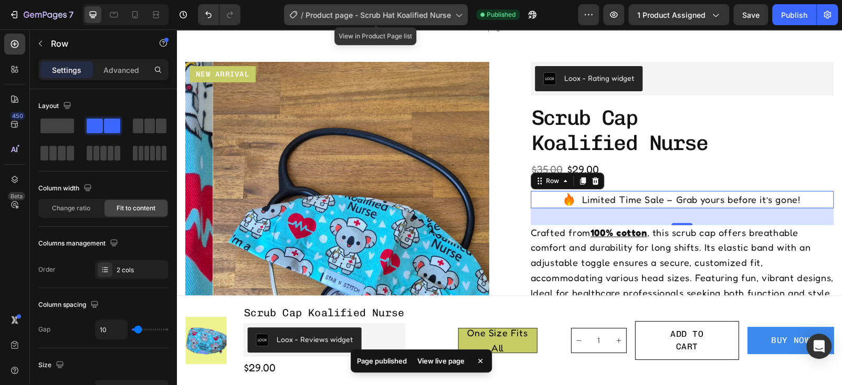
click at [460, 17] on icon at bounding box center [458, 14] width 10 height 10
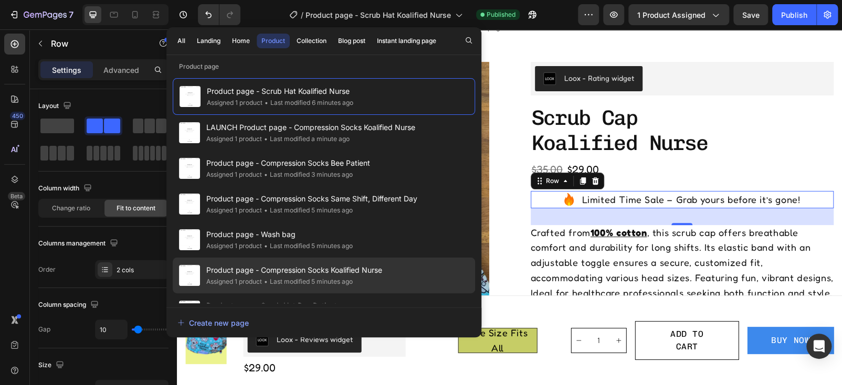
click at [411, 281] on div "Product page - Compression Socks Koalified Nurse Assigned 1 product • Last modi…" at bounding box center [324, 276] width 302 height 36
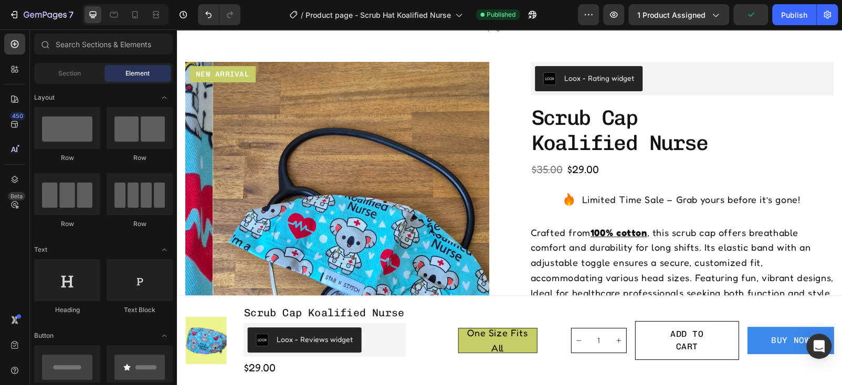
scroll to position [0, 0]
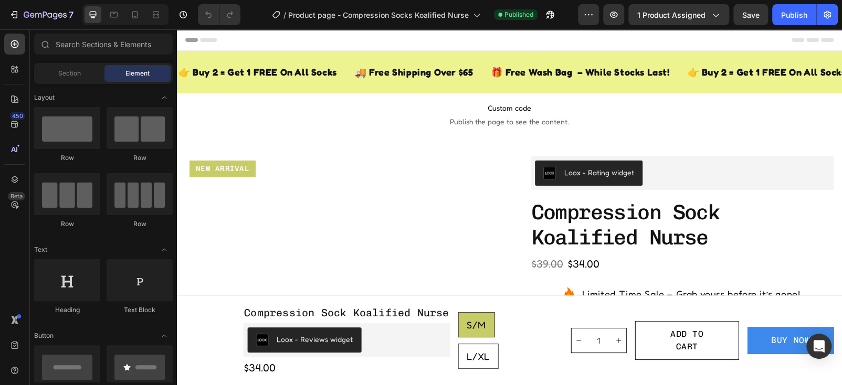
radio input "false"
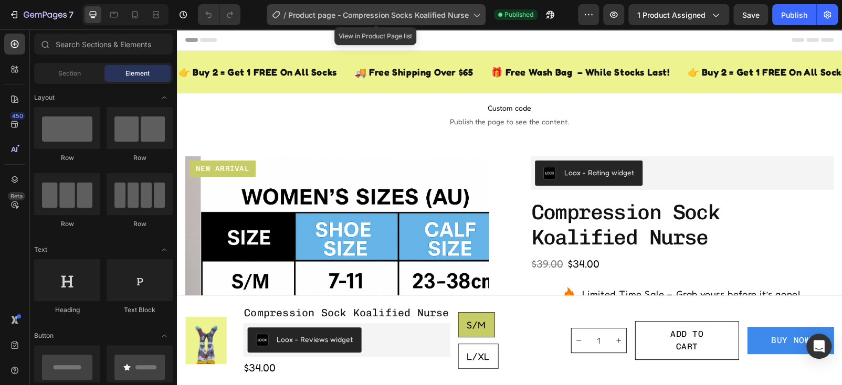
click at [480, 17] on icon at bounding box center [476, 14] width 10 height 10
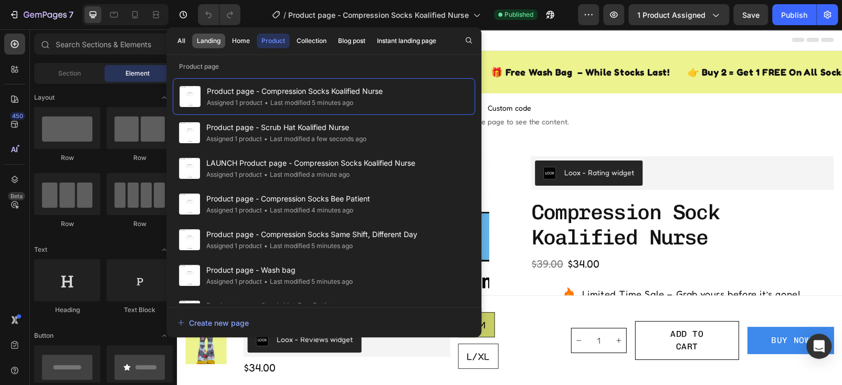
click at [204, 41] on div "Landing" at bounding box center [209, 40] width 24 height 9
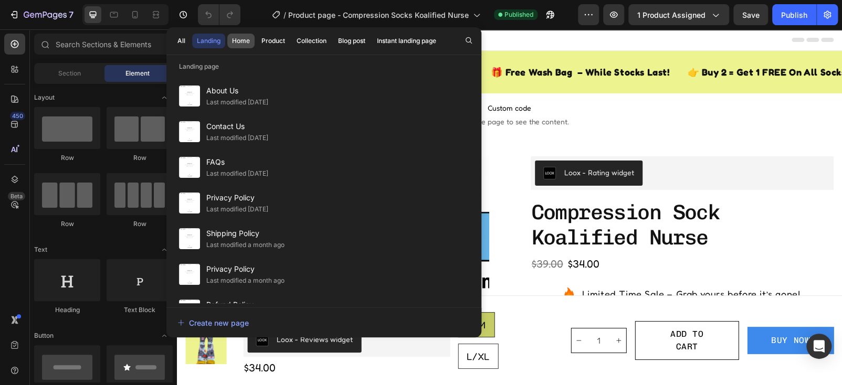
click at [237, 41] on div "Home" at bounding box center [241, 40] width 18 height 9
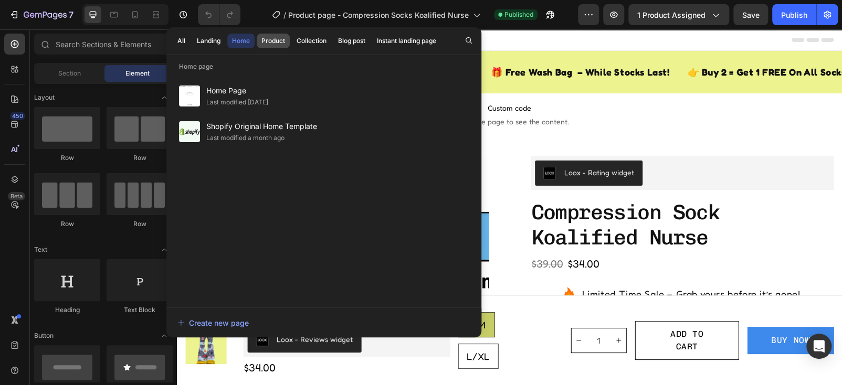
click at [270, 43] on div "Product" at bounding box center [273, 40] width 24 height 9
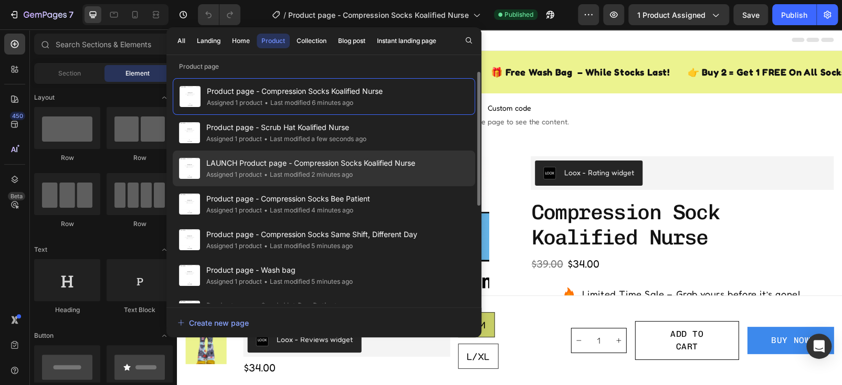
click at [335, 167] on span "LAUNCH Product page - Compression Socks Koalified Nurse" at bounding box center [310, 163] width 209 height 13
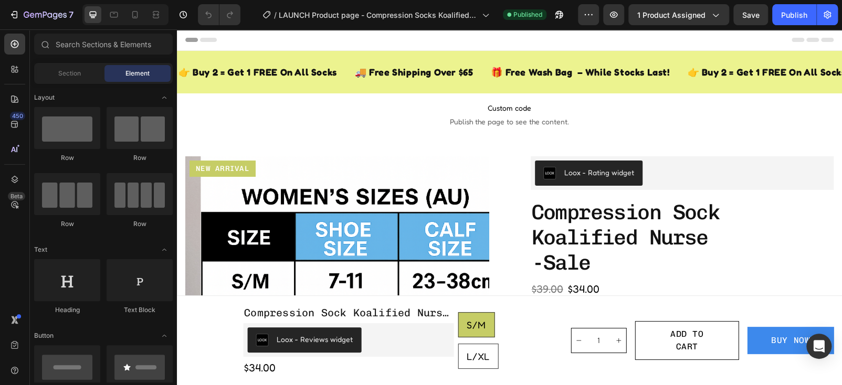
radio input "false"
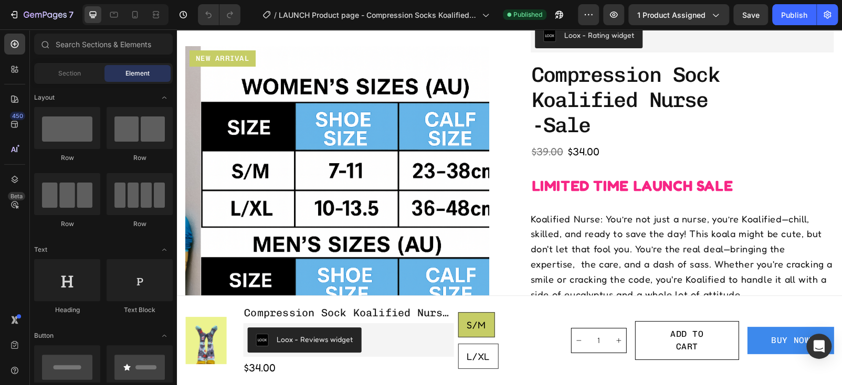
scroll to position [142, 0]
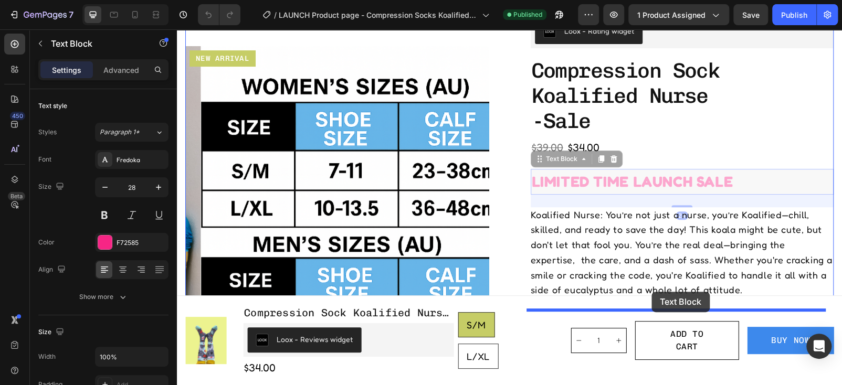
drag, startPoint x: 628, startPoint y: 181, endPoint x: 652, endPoint y: 292, distance: 113.8
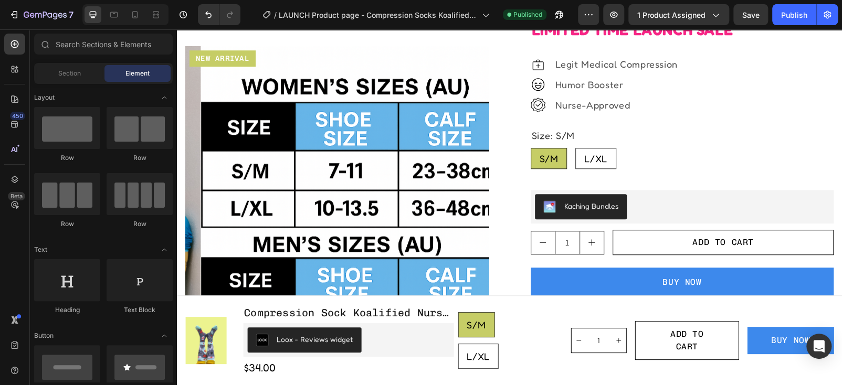
scroll to position [358, 0]
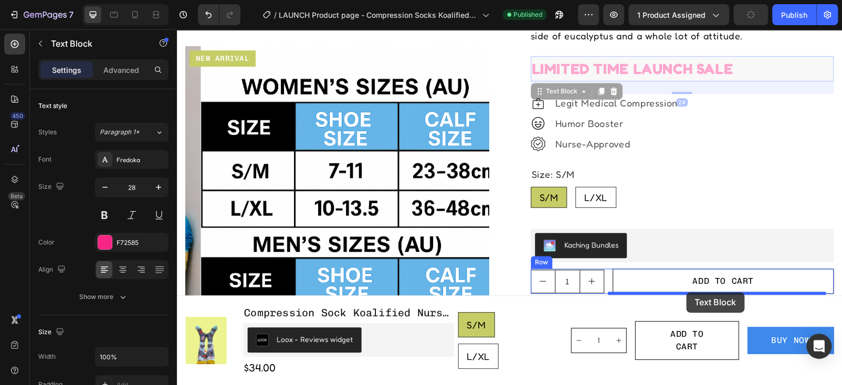
drag, startPoint x: 669, startPoint y: 73, endPoint x: 686, endPoint y: 292, distance: 220.1
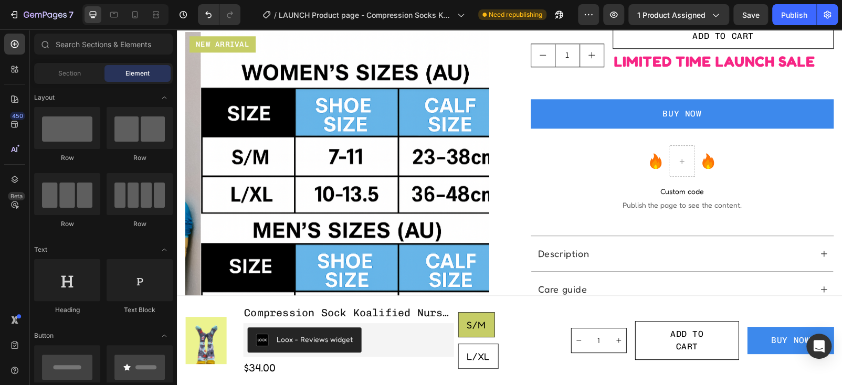
scroll to position [557, 0]
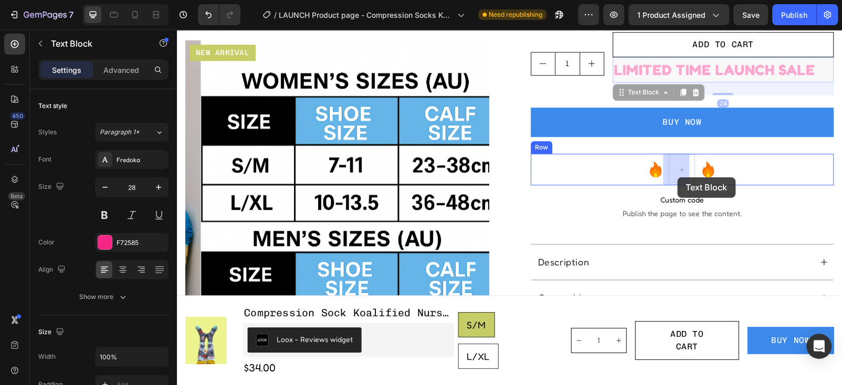
drag, startPoint x: 716, startPoint y: 73, endPoint x: 677, endPoint y: 177, distance: 111.0
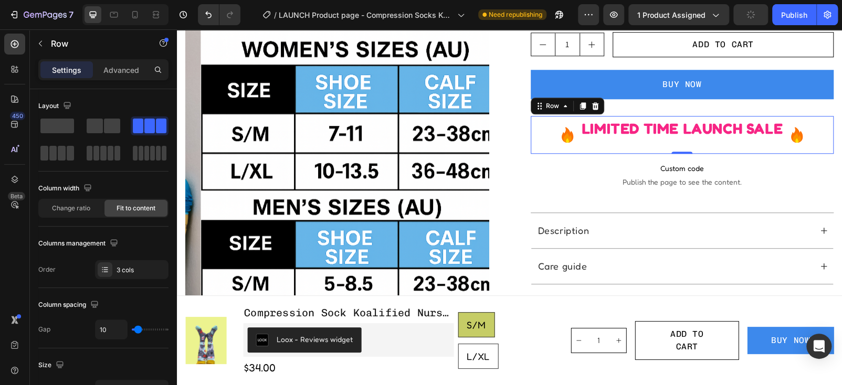
click at [547, 130] on div "Icon LIMITED TIME LAUNCH SALE Text Block Icon Row 0" at bounding box center [682, 135] width 303 height 38
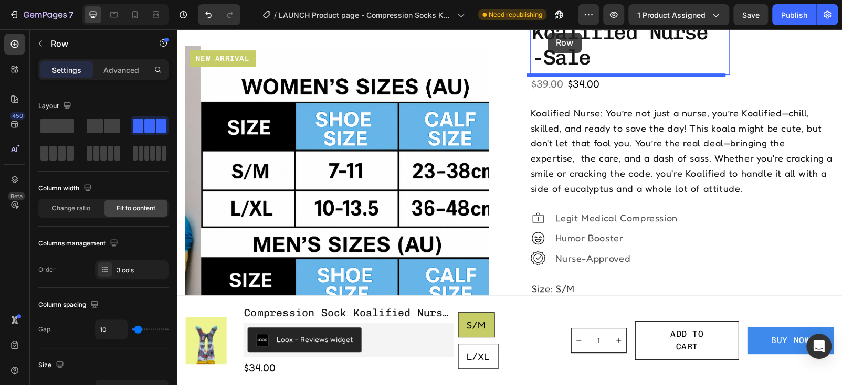
scroll to position [162, 0]
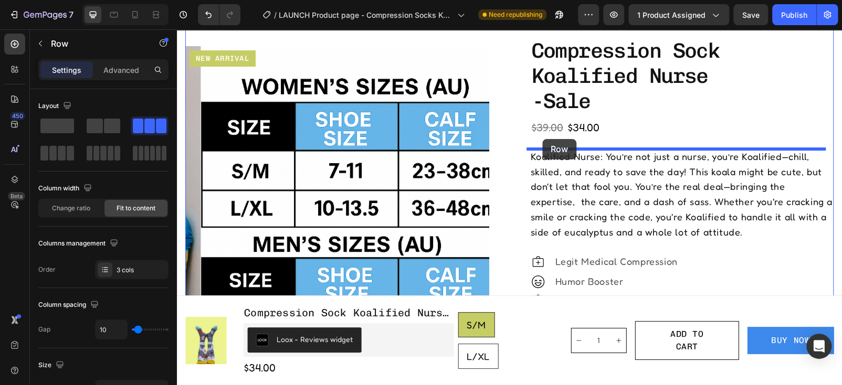
drag, startPoint x: 547, startPoint y: 130, endPoint x: 542, endPoint y: 139, distance: 9.9
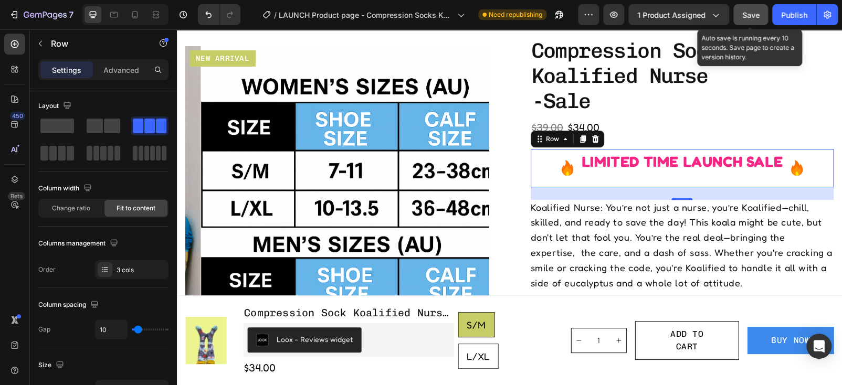
click at [758, 15] on button "Save" at bounding box center [750, 14] width 35 height 21
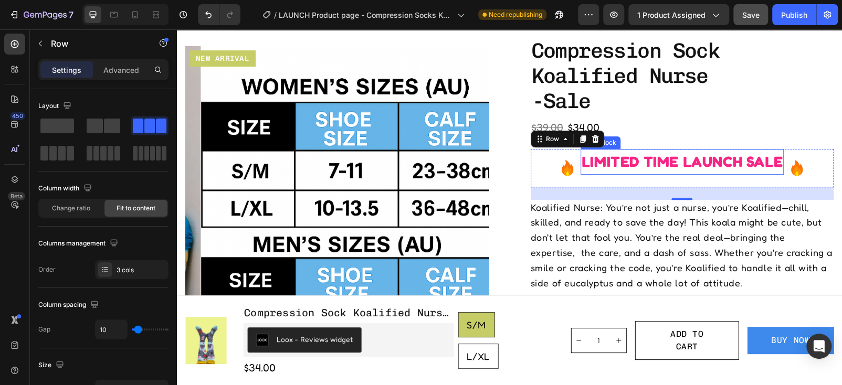
click at [666, 162] on p "LIMITED TIME LAUNCH SALE" at bounding box center [682, 162] width 201 height 24
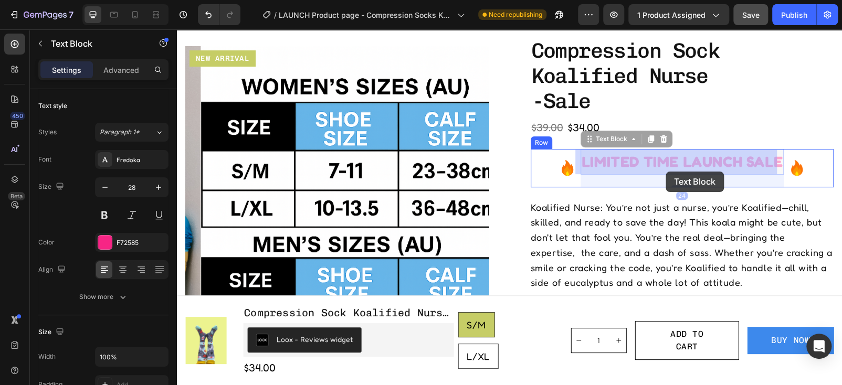
drag, startPoint x: 666, startPoint y: 162, endPoint x: 666, endPoint y: 172, distance: 10.0
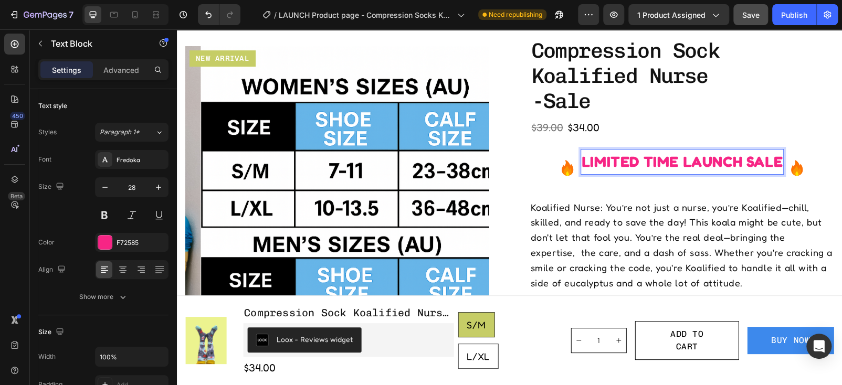
click at [679, 162] on p "LIMITED TIME LAUNCH SALE" at bounding box center [682, 162] width 201 height 24
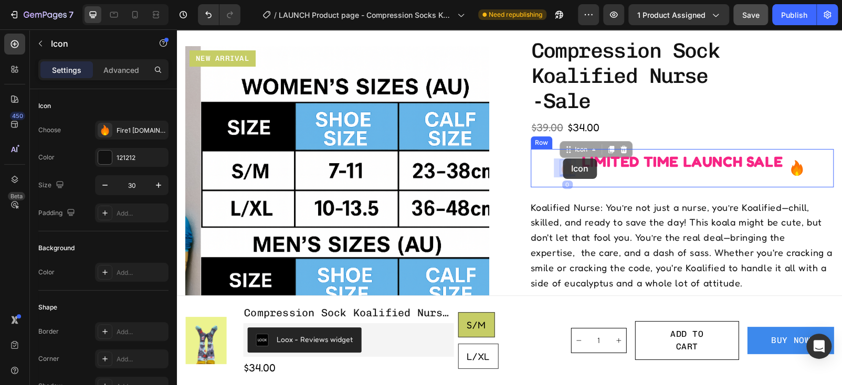
drag, startPoint x: 564, startPoint y: 164, endPoint x: 563, endPoint y: 159, distance: 5.9
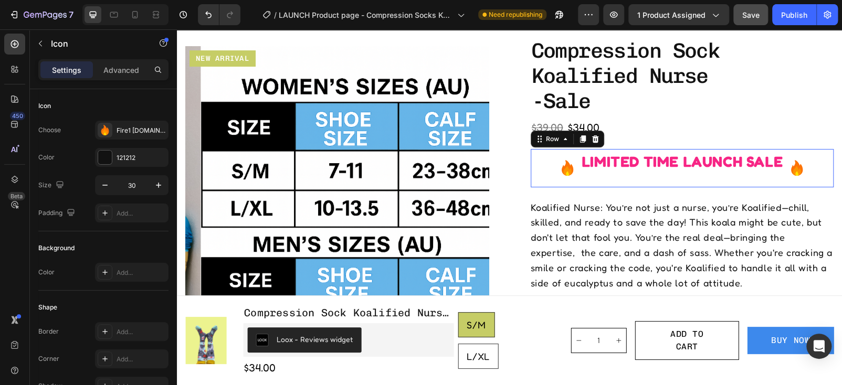
click at [584, 177] on div "LIMITED TIME LAUNCH SALE Text Block" at bounding box center [682, 168] width 203 height 38
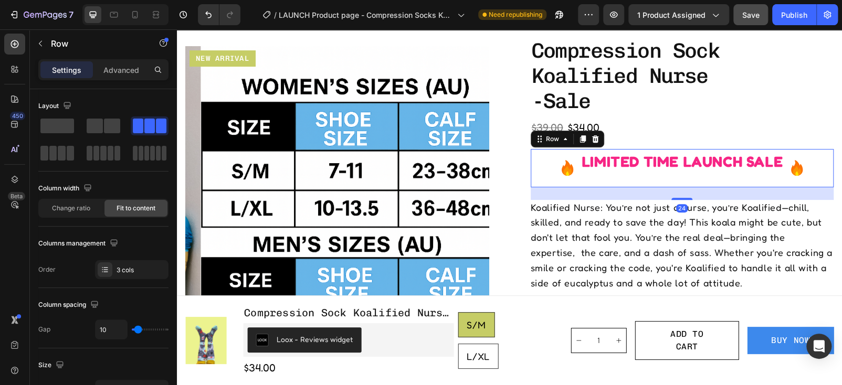
click at [640, 178] on div "LIMITED TIME LAUNCH SALE Text Block" at bounding box center [682, 168] width 203 height 38
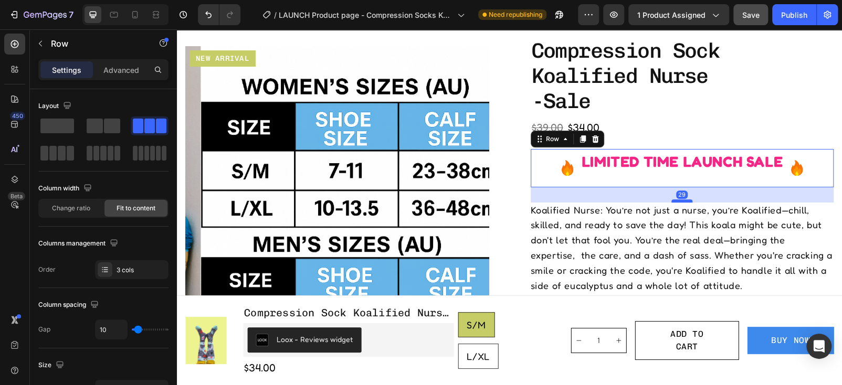
click at [673, 199] on div at bounding box center [681, 200] width 21 height 3
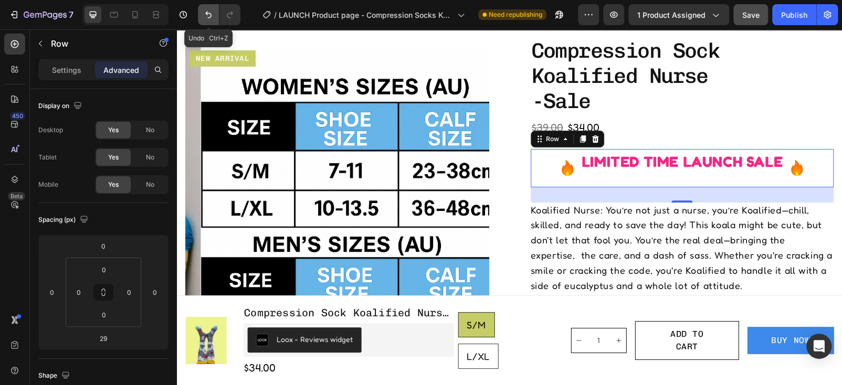
click at [207, 15] on icon "Undo/Redo" at bounding box center [208, 15] width 6 height 7
type input "24"
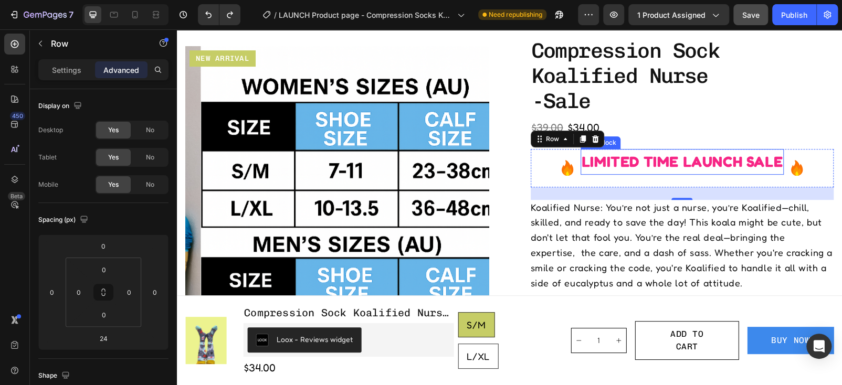
click at [668, 165] on p "LIMITED TIME LAUNCH SALE" at bounding box center [682, 162] width 201 height 24
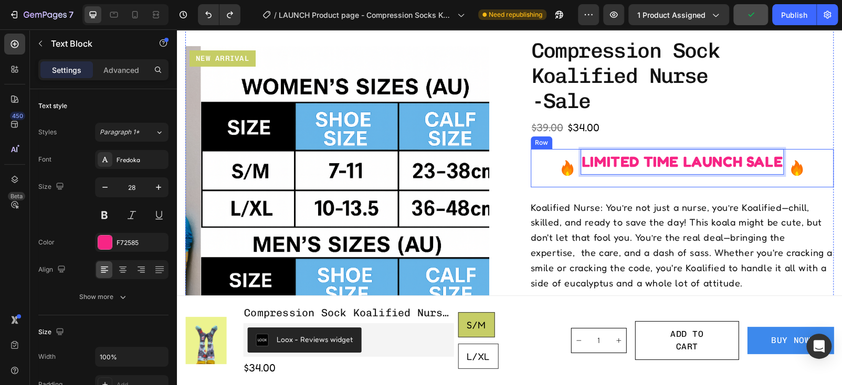
click at [560, 156] on div "Icon" at bounding box center [568, 168] width 16 height 38
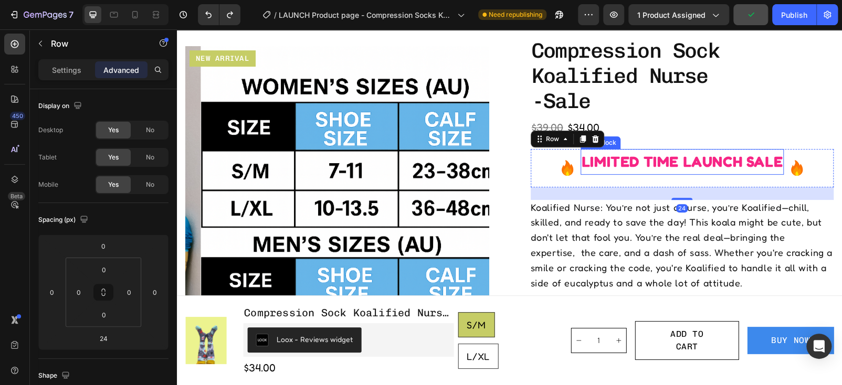
click at [586, 159] on p "LIMITED TIME LAUNCH SALE" at bounding box center [682, 162] width 201 height 24
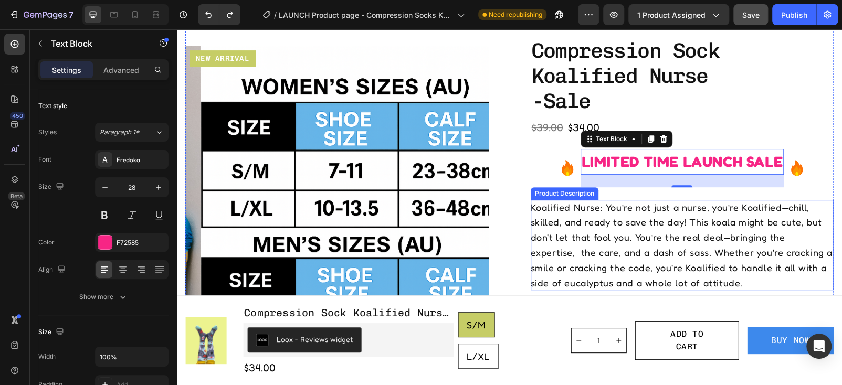
click at [575, 225] on p "Koalified Nurse: You’re not just a nurse, you’re Koalified—chill, skilled, and …" at bounding box center [682, 245] width 302 height 87
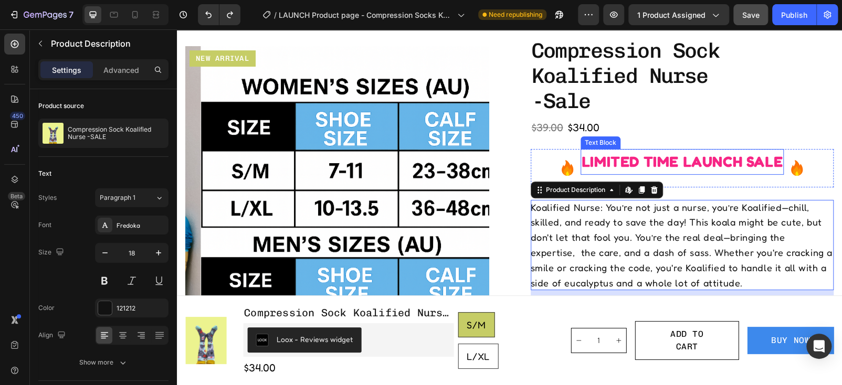
click at [658, 164] on p "LIMITED TIME LAUNCH SALE" at bounding box center [682, 162] width 201 height 24
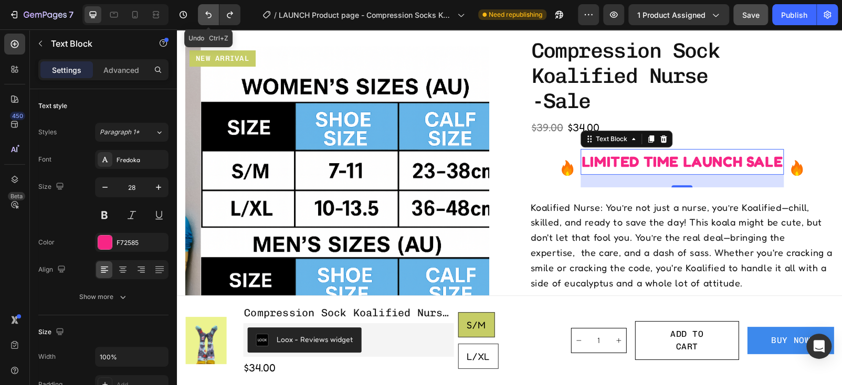
click at [206, 15] on icon "Undo/Redo" at bounding box center [208, 14] width 10 height 10
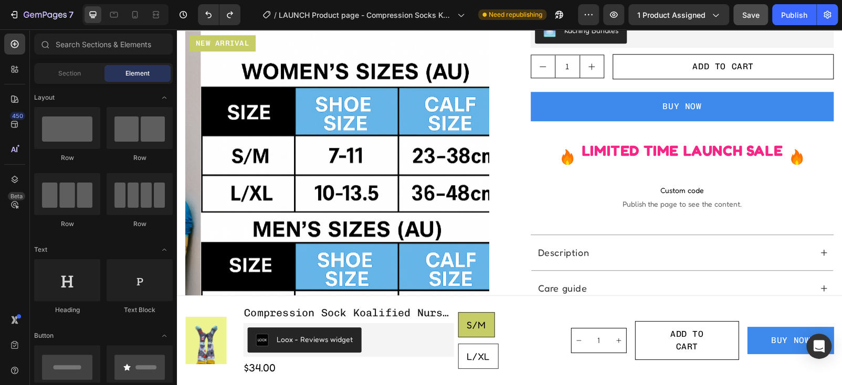
scroll to position [518, 0]
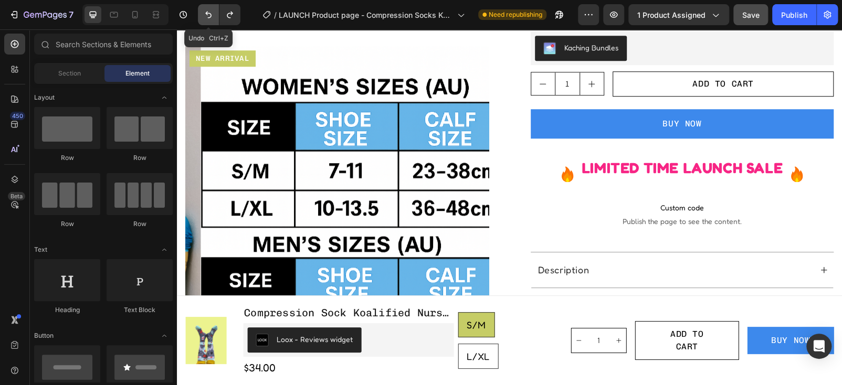
click at [205, 19] on icon "Undo/Redo" at bounding box center [208, 14] width 10 height 10
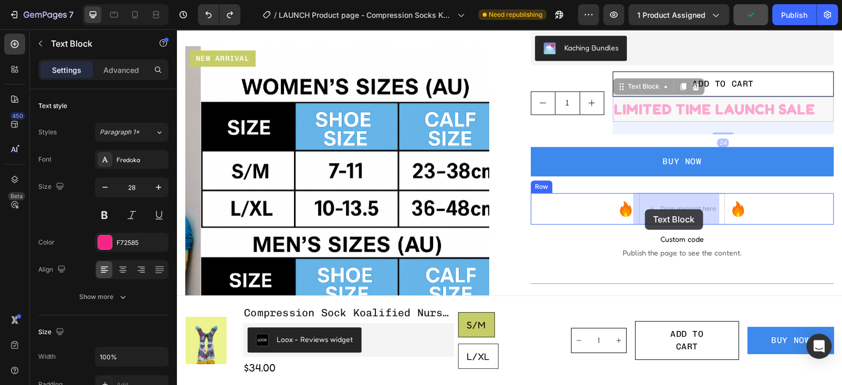
drag, startPoint x: 660, startPoint y: 108, endPoint x: 645, endPoint y: 209, distance: 103.1
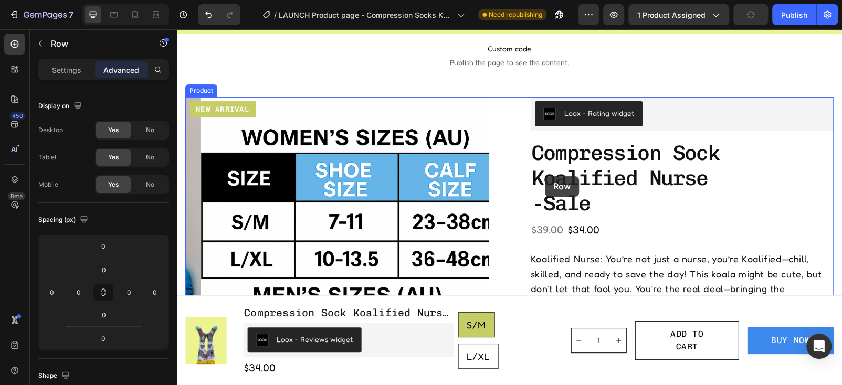
scroll to position [24, 0]
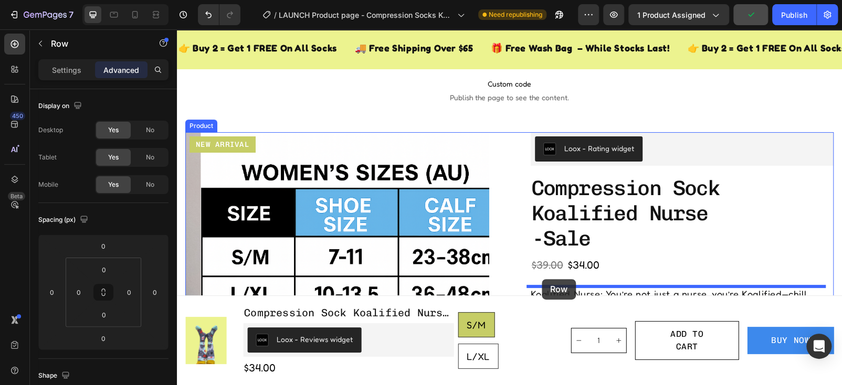
drag, startPoint x: 537, startPoint y: 164, endPoint x: 542, endPoint y: 279, distance: 115.6
type input "24"
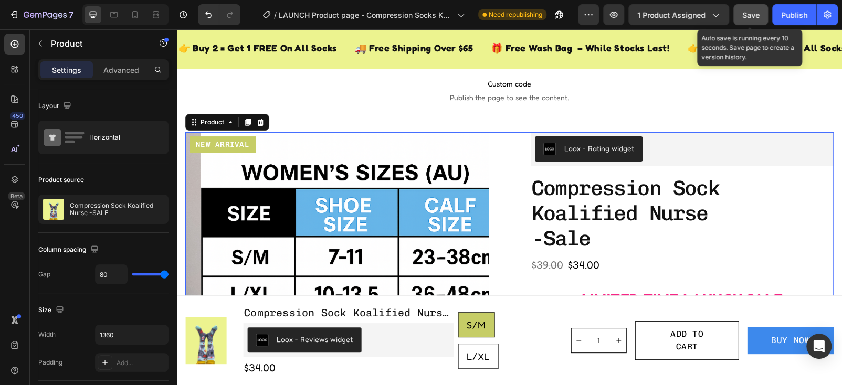
click at [748, 14] on span "Save" at bounding box center [750, 14] width 17 height 9
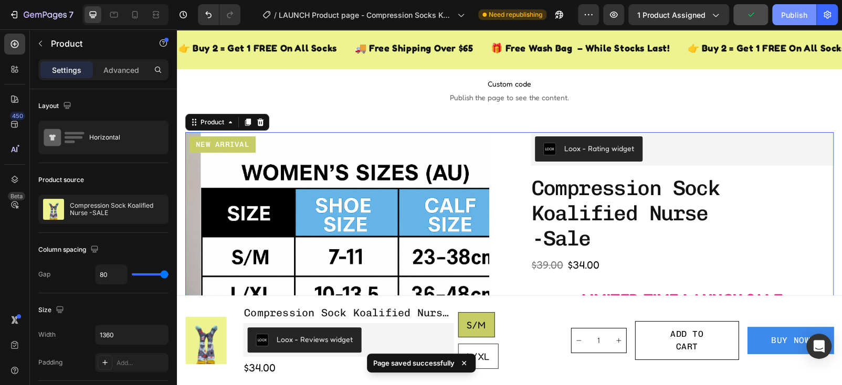
click at [802, 12] on div "Publish" at bounding box center [794, 14] width 26 height 11
